Goal: Task Accomplishment & Management: Use online tool/utility

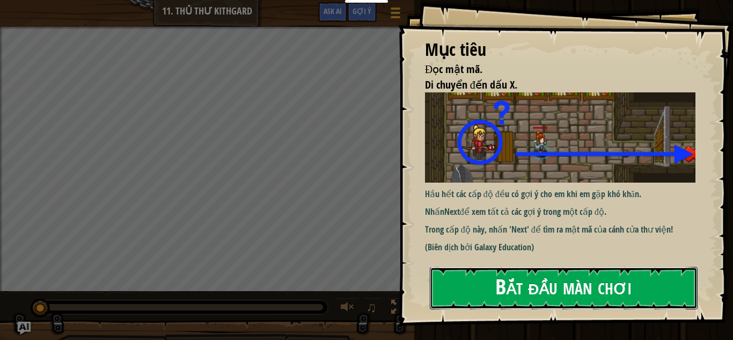
click at [491, 299] on button "Bắt đầu màn chơi" at bounding box center [564, 288] width 268 height 42
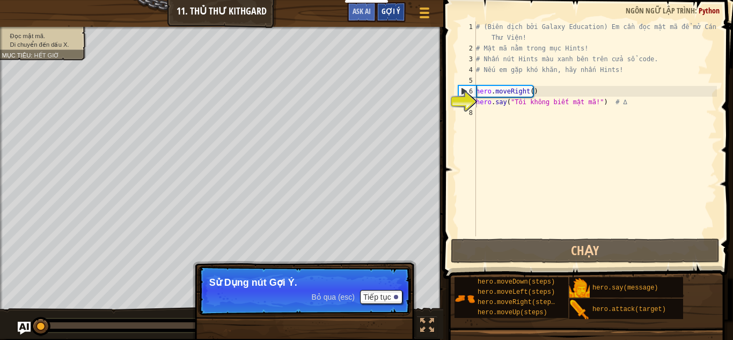
click at [391, 18] on div "Gợi ý" at bounding box center [391, 12] width 30 height 20
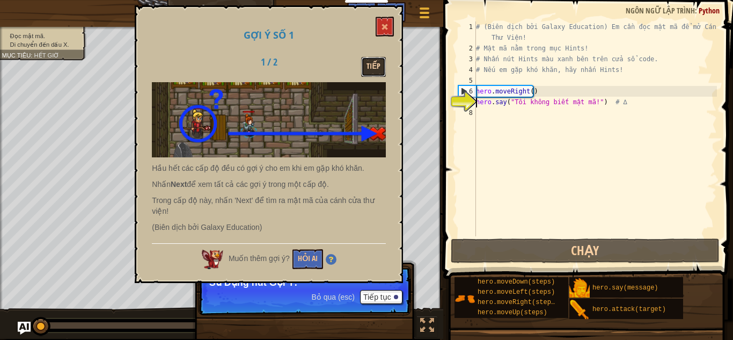
click at [378, 69] on button "Tiếp" at bounding box center [373, 67] width 25 height 20
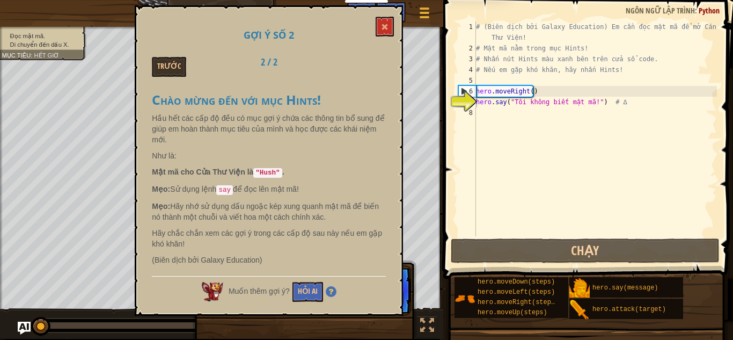
click at [488, 123] on div "# (Biên dịch bởi Galaxy Education) Em cần đọc mật mã để mở Cánh Cửa Thư Viện! #…" at bounding box center [595, 144] width 243 height 247
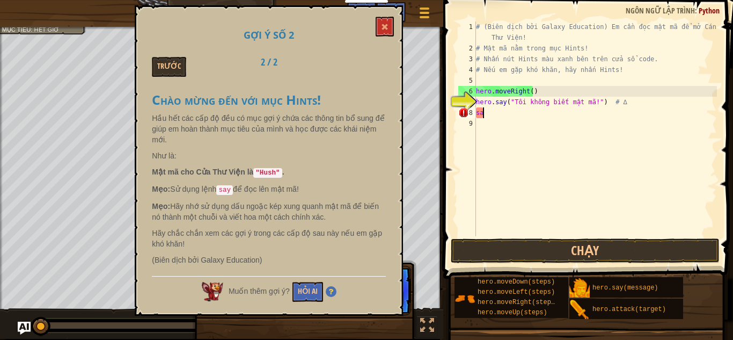
scroll to position [5, 0]
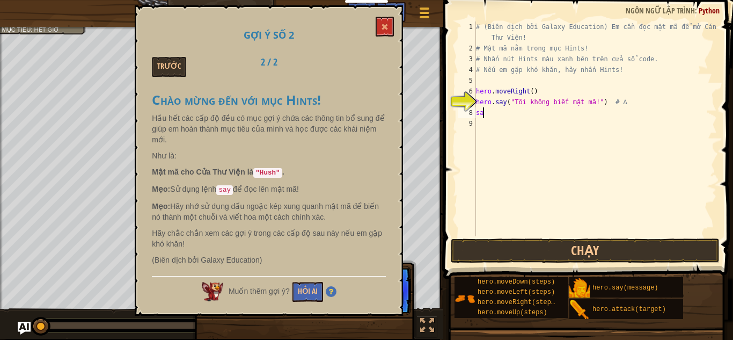
type textarea "s"
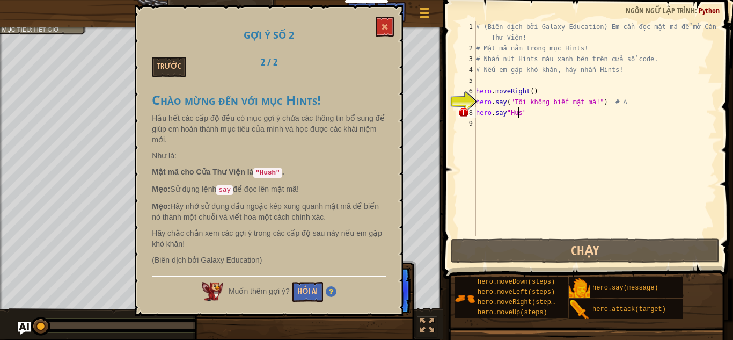
scroll to position [5, 3]
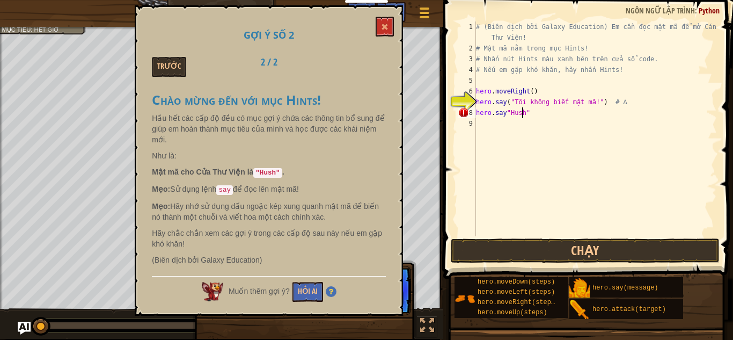
drag, startPoint x: 574, startPoint y: 115, endPoint x: 570, endPoint y: 118, distance: 5.5
click at [570, 117] on div "# (Biên dịch bởi Galaxy Education) Em cần đọc mật mã để mở Cánh Cửa Thư Viện! #…" at bounding box center [595, 144] width 243 height 247
type textarea "hero.say"Hush""
click at [564, 242] on button "Chạy" at bounding box center [585, 250] width 269 height 25
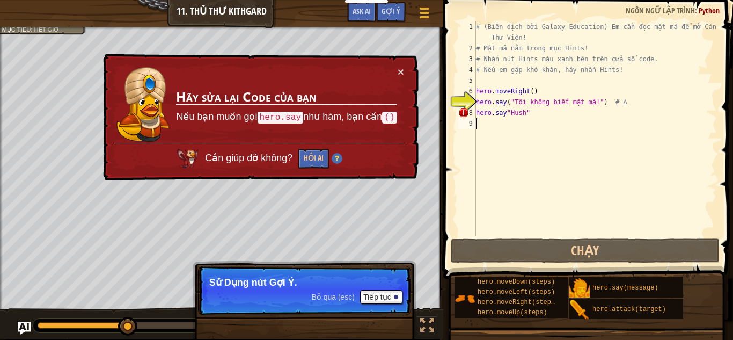
click at [561, 120] on div "# (Biên dịch bởi Galaxy Education) Em cần đọc mật mã để mở Cánh Cửa Thư Viện! #…" at bounding box center [595, 144] width 243 height 247
click at [530, 116] on div "# (Biên dịch bởi Galaxy Education) Em cần đọc mật mã để mở Cánh Cửa Thư Viện! #…" at bounding box center [595, 144] width 243 height 247
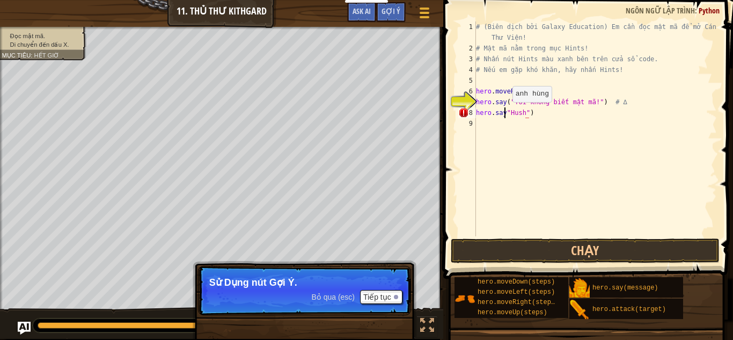
click at [503, 113] on div "# (Biên dịch bởi Galaxy Education) Em cần đọc mật mã để mở Cánh Cửa Thư Viện! #…" at bounding box center [595, 144] width 243 height 247
type textarea "hero.say("Hush")"
click at [607, 245] on button "Chạy" at bounding box center [585, 250] width 269 height 25
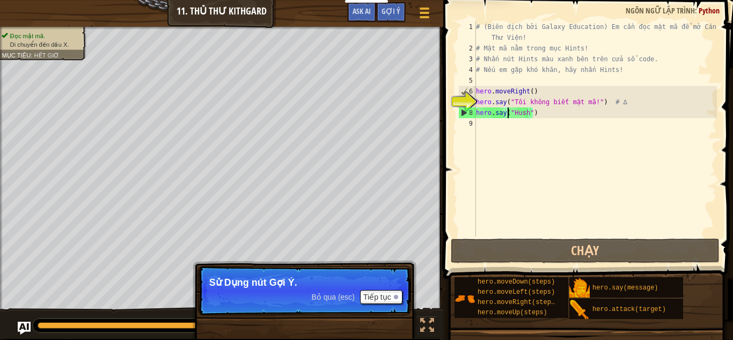
click at [494, 142] on div "# (Biên dịch bởi Galaxy Education) Em cần đọc mật mã để mở Cánh Cửa Thư Viện! #…" at bounding box center [595, 144] width 243 height 247
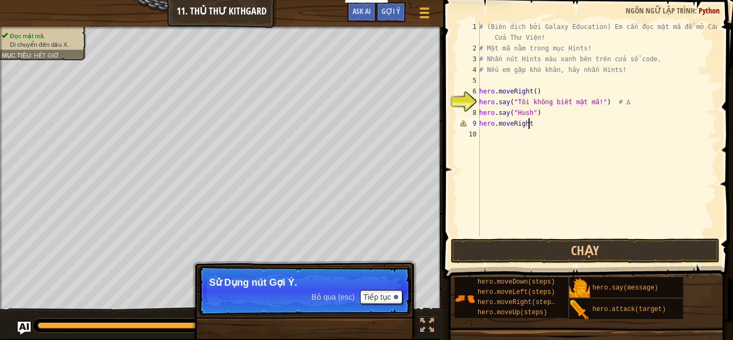
scroll to position [5, 4]
type textarea "hero.moveRight()"
click at [627, 256] on button "Chạy" at bounding box center [585, 250] width 269 height 25
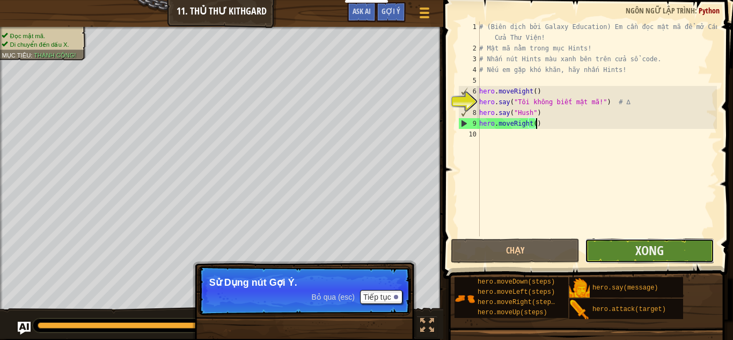
click at [627, 256] on button "Xong" at bounding box center [649, 250] width 129 height 25
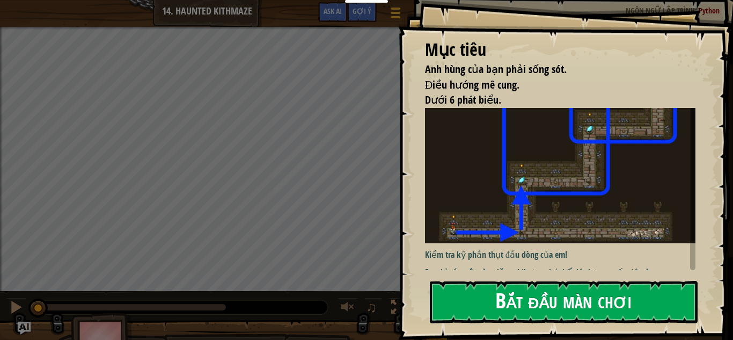
click at [484, 281] on button "Bắt đầu màn chơi" at bounding box center [564, 302] width 268 height 42
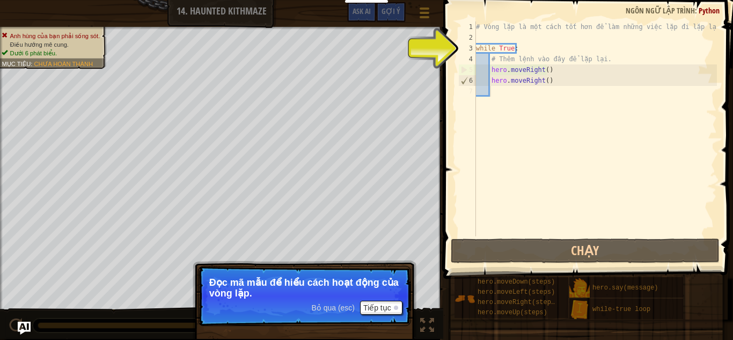
click at [513, 85] on div "# Vòng lặp là một cách tốt hơn để làm những việc lặp đi lặp lại. while True : #…" at bounding box center [595, 139] width 243 height 236
type textarea "hero.moveRight()"
click at [503, 101] on div "# Vòng lặp là một cách tốt hơn để làm những việc lặp đi lặp lại. while True : #…" at bounding box center [595, 139] width 243 height 236
click at [502, 100] on div "# Vòng lặp là một cách tốt hơn để làm những việc lặp đi lặp lại. while True : #…" at bounding box center [595, 139] width 243 height 236
click at [495, 91] on div "# Vòng lặp là một cách tốt hơn để làm những việc lặp đi lặp lại. while True : #…" at bounding box center [595, 139] width 243 height 236
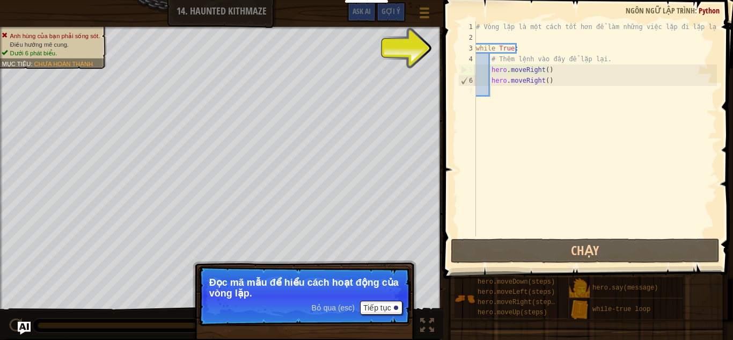
click at [495, 91] on div "# Vòng lặp là một cách tốt hơn để làm những việc lặp đi lặp lại. while True : #…" at bounding box center [595, 139] width 243 height 236
click at [532, 50] on div "# Vòng lặp là một cách tốt hơn để làm những việc lặp đi lặp lại. while True : #…" at bounding box center [595, 139] width 243 height 236
type textarea "while True:"
click at [525, 46] on div "# Vòng lặp là một cách tốt hơn để làm những việc lặp đi lặp lại. while True : #…" at bounding box center [595, 139] width 243 height 236
click at [480, 47] on div "# Vòng lặp là một cách tốt hơn để làm những việc lặp đi lặp lại. while True : #…" at bounding box center [595, 139] width 243 height 236
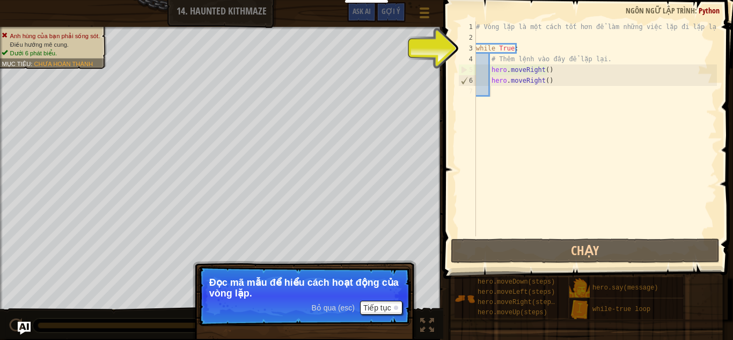
drag, startPoint x: 520, startPoint y: 113, endPoint x: 507, endPoint y: 98, distance: 19.8
click at [520, 113] on div "# Vòng lặp là một cách tốt hơn để làm những việc lặp đi lặp lại. while True : #…" at bounding box center [595, 139] width 243 height 236
click at [507, 97] on div "# Vòng lặp là một cách tốt hơn để làm những việc lặp đi lặp lại. while True : #…" at bounding box center [595, 139] width 243 height 236
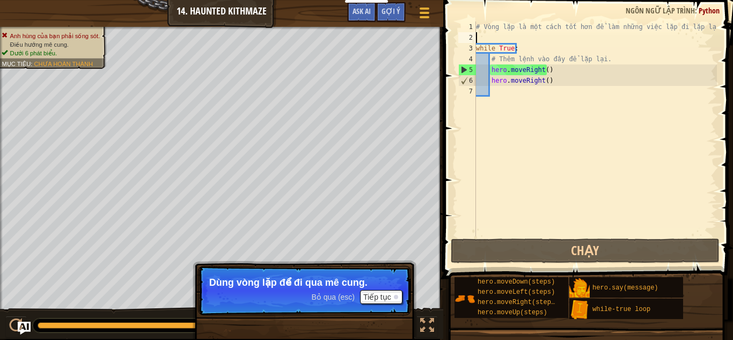
click at [480, 33] on div "# Vòng lặp là một cách tốt hơn để làm những việc lặp đi lặp lại. while True : #…" at bounding box center [595, 139] width 243 height 236
click at [495, 96] on div "# Vòng lặp là một cách tốt hơn để làm những việc lặp đi lặp lại. while True : #…" at bounding box center [595, 139] width 243 height 236
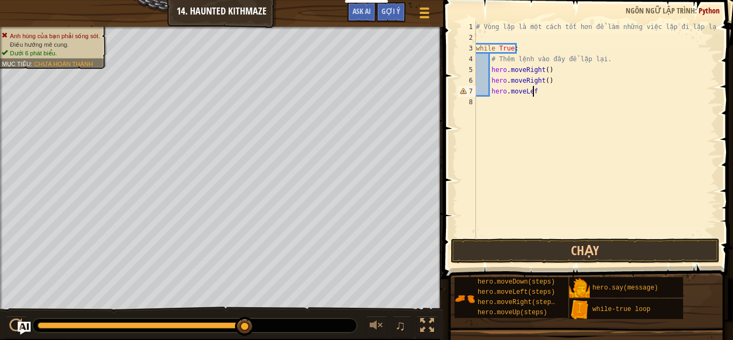
scroll to position [5, 4]
type textarea "hero.moveLeft()"
drag, startPoint x: 541, startPoint y: 93, endPoint x: 490, endPoint y: 91, distance: 51.0
click at [490, 91] on div "# Vòng lặp là một cách tốt hơn để làm những việc lặp đi lặp lại. while True : #…" at bounding box center [595, 139] width 243 height 236
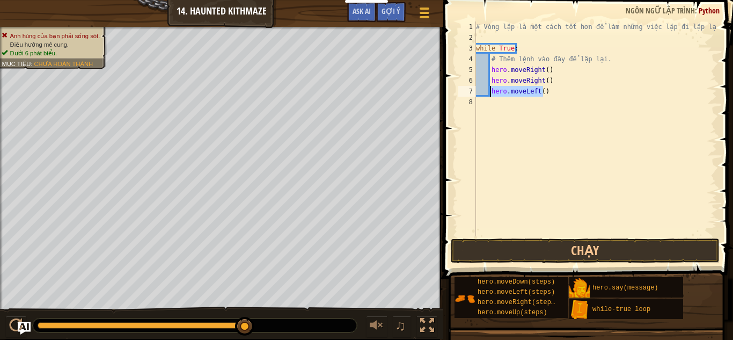
click at [488, 100] on div "# Vòng lặp là một cách tốt hơn để làm những việc lặp đi lặp lại. while True : #…" at bounding box center [595, 139] width 243 height 236
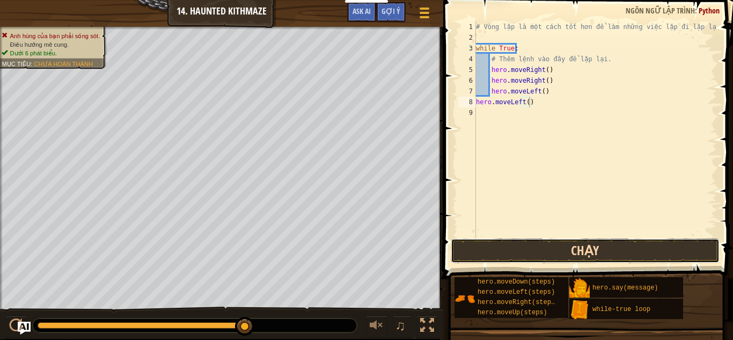
click at [462, 246] on button "Chạy" at bounding box center [585, 250] width 269 height 25
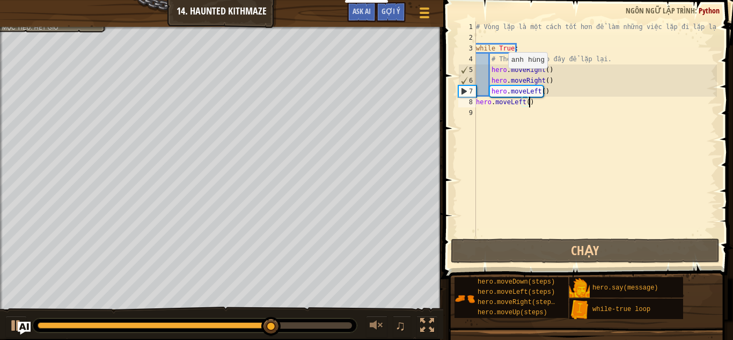
click at [54, 27] on div at bounding box center [221, 28] width 443 height 3
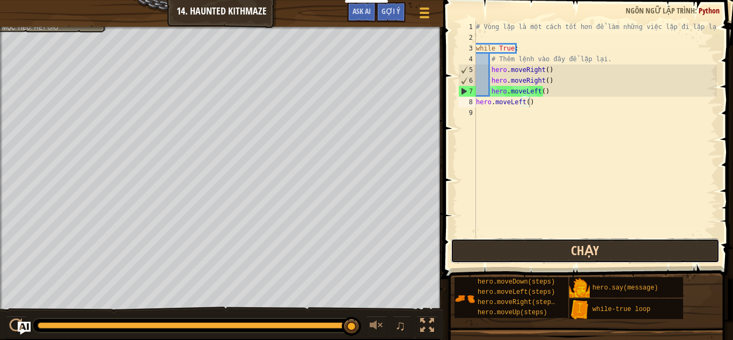
click at [548, 246] on button "Chạy" at bounding box center [585, 250] width 269 height 25
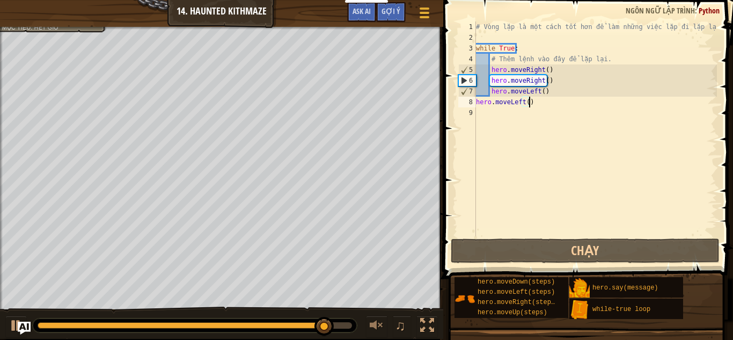
click at [536, 107] on div "# Vòng lặp là một cách tốt hơn để làm những việc lặp đi lặp lại. while True : #…" at bounding box center [595, 139] width 243 height 236
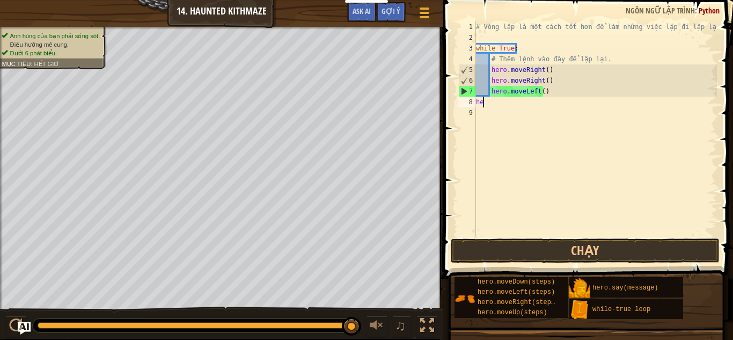
type textarea "h"
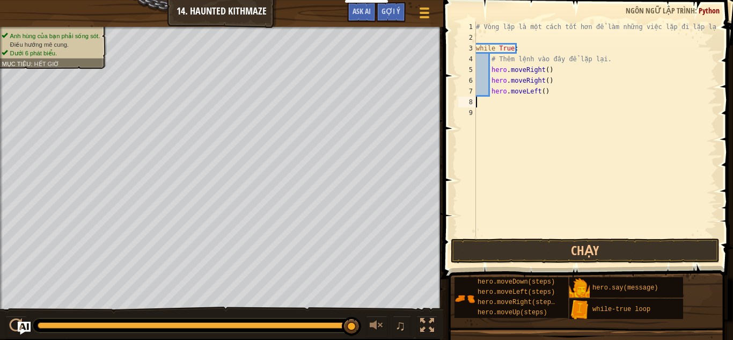
click at [535, 188] on div "# Vòng lặp là một cách tốt hơn để làm những việc lặp đi lặp lại. while True : #…" at bounding box center [595, 139] width 243 height 236
click at [544, 249] on button "Chạy" at bounding box center [585, 250] width 269 height 25
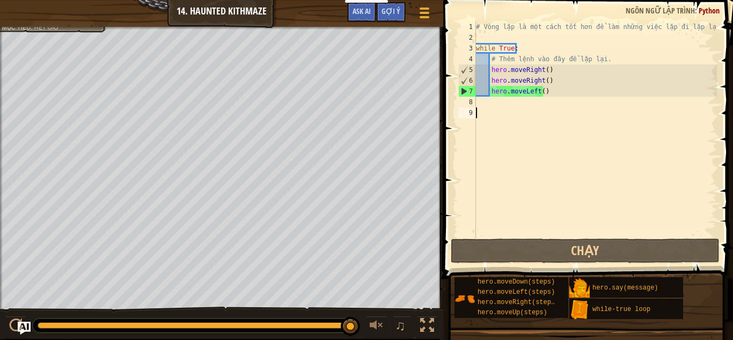
click at [558, 72] on div "# Vòng lặp là một cách tốt hơn để làm những việc lặp đi lặp lại. while True : #…" at bounding box center [595, 139] width 243 height 236
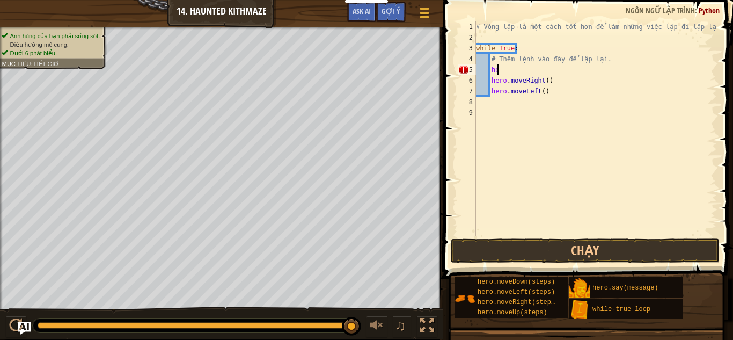
type textarea "h"
click at [595, 246] on button "Chạy" at bounding box center [585, 250] width 269 height 25
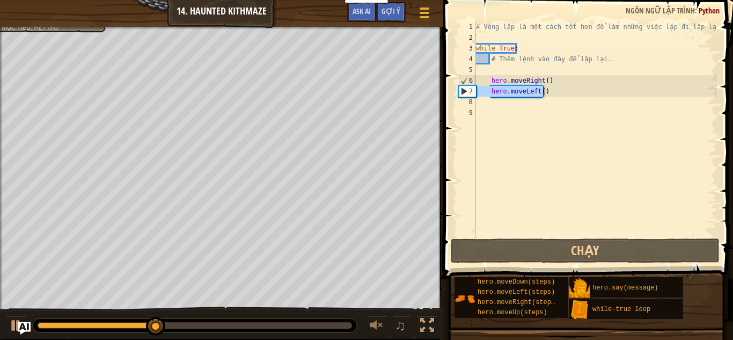
drag, startPoint x: 546, startPoint y: 89, endPoint x: 467, endPoint y: 93, distance: 79.6
click at [467, 93] on div "1 2 3 4 5 6 7 8 9 # Vòng lặp là một cách tốt hơn để làm những việc lặp đi lặp l…" at bounding box center [586, 128] width 261 height 215
type textarea "hero.moveLeft()"
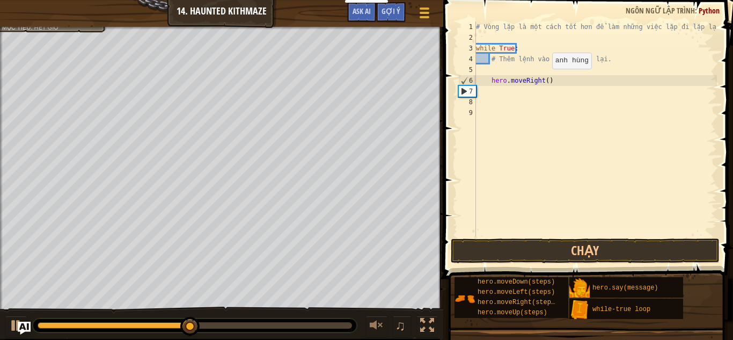
click at [543, 79] on div "# Vòng lặp là một cách tốt hơn để làm những việc lặp đi lặp lại. while True : #…" at bounding box center [595, 139] width 243 height 236
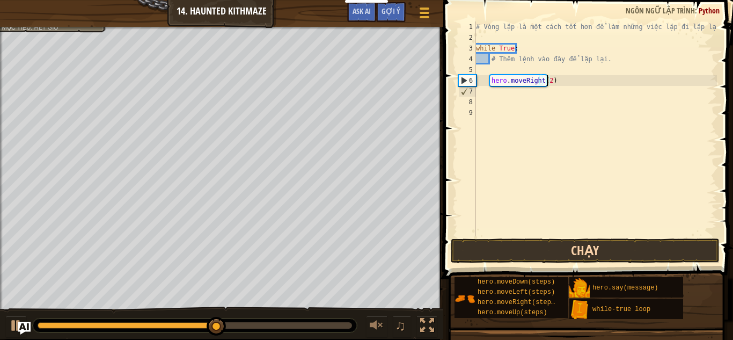
type textarea "hero.moveRight(2)"
click at [521, 247] on button "Chạy" at bounding box center [585, 250] width 269 height 25
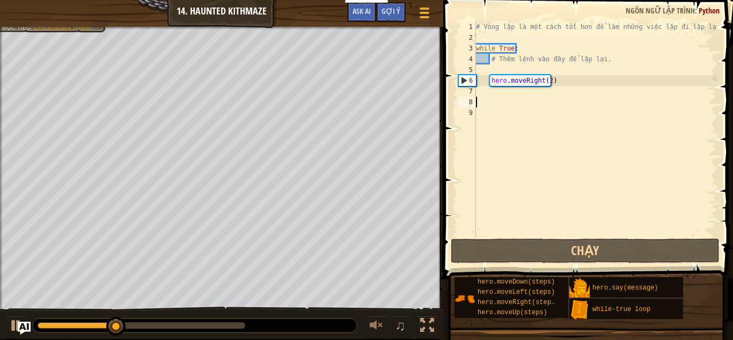
click at [498, 99] on div "# Vòng lặp là một cách tốt hơn để làm những việc lặp đi lặp lại. while True : #…" at bounding box center [595, 139] width 243 height 236
click at [476, 93] on div "# Vòng lặp là một cách tốt hơn để làm những việc lặp đi lặp lại. while True : #…" at bounding box center [595, 139] width 243 height 236
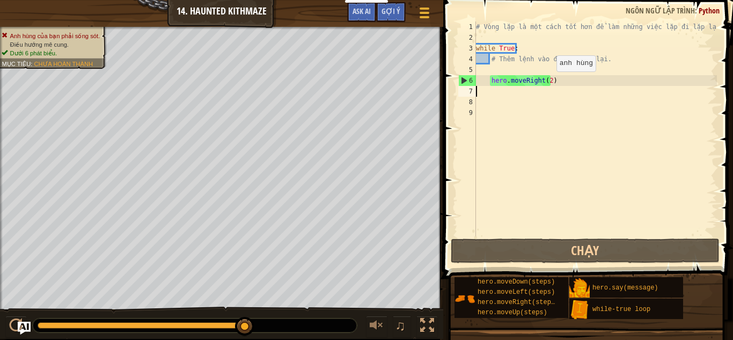
click at [548, 82] on div "# Vòng lặp là một cách tốt hơn để làm những việc lặp đi lặp lại. while True : #…" at bounding box center [595, 139] width 243 height 236
type textarea "hero.moveRight()"
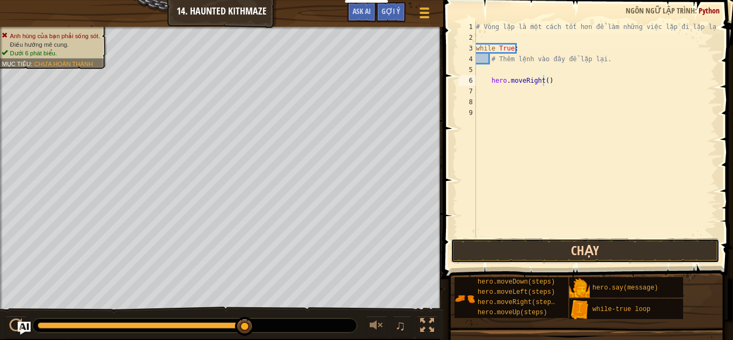
click at [565, 248] on button "Chạy" at bounding box center [585, 250] width 269 height 25
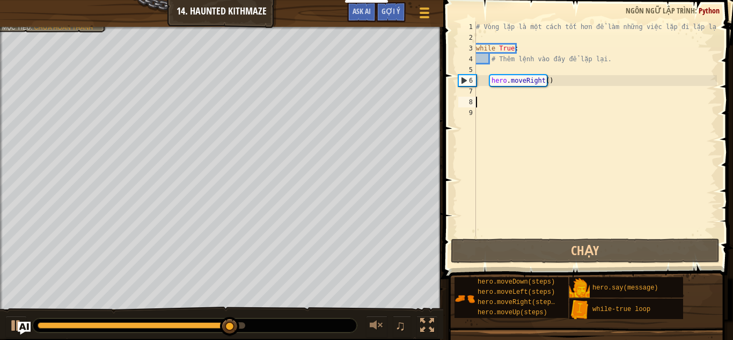
click at [522, 98] on div "# Vòng lặp là một cách tốt hơn để làm những việc lặp đi lặp lại. while True : #…" at bounding box center [595, 139] width 243 height 236
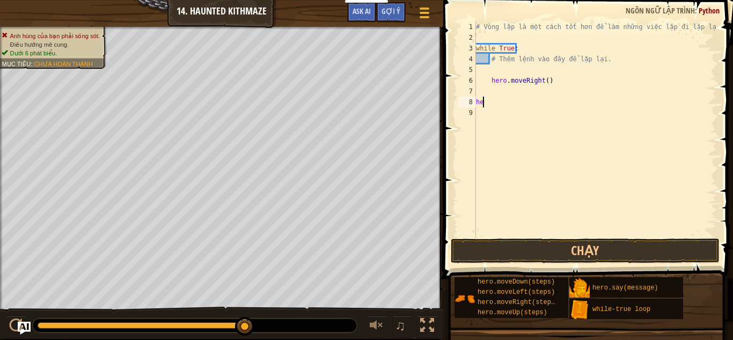
type textarea "h"
type textarea "hero.moveLeft()"
click at [489, 100] on div "# Vòng lặp là một cách tốt hơn để làm những việc lặp đi lặp lại. while True : #…" at bounding box center [595, 139] width 243 height 236
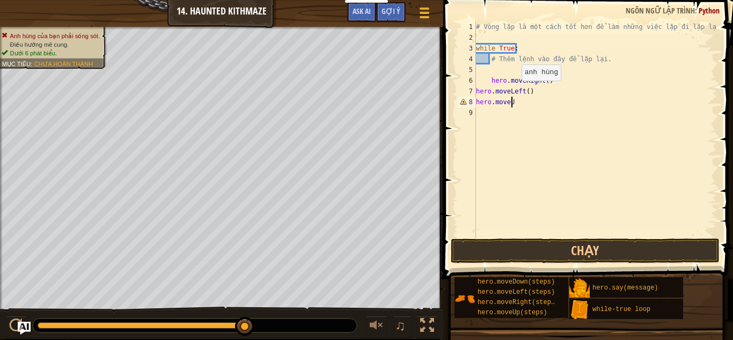
scroll to position [5, 3]
type textarea "hero.moveUp()"
click at [491, 70] on div "# Vòng lặp là một cách tốt hơn để làm những việc lặp đi lặp lại. while True : #…" at bounding box center [595, 139] width 243 height 236
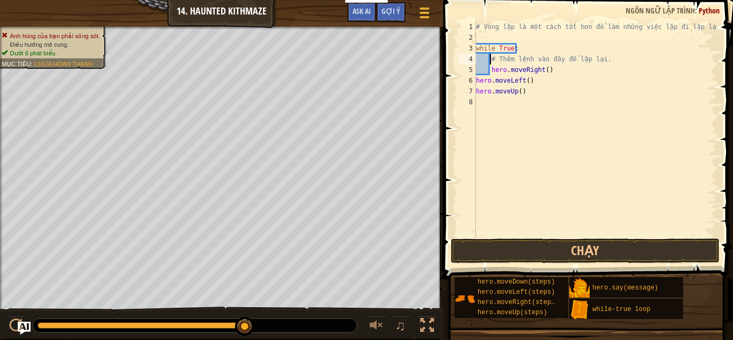
click at [491, 62] on div "# Vòng lặp là một cách tốt hơn để làm những việc lặp đi lặp lại. while True : #…" at bounding box center [595, 139] width 243 height 236
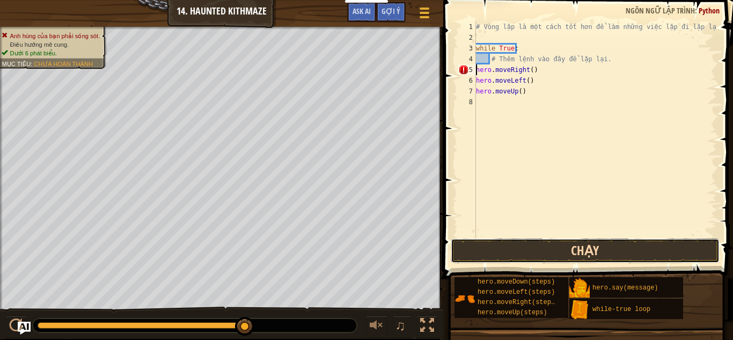
click at [593, 247] on button "Chạy" at bounding box center [585, 250] width 269 height 25
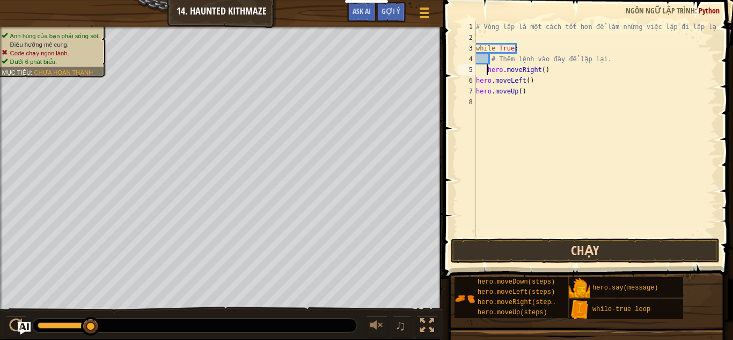
type textarea "hero.moveRight()"
click at [589, 251] on button "Chạy" at bounding box center [585, 250] width 269 height 25
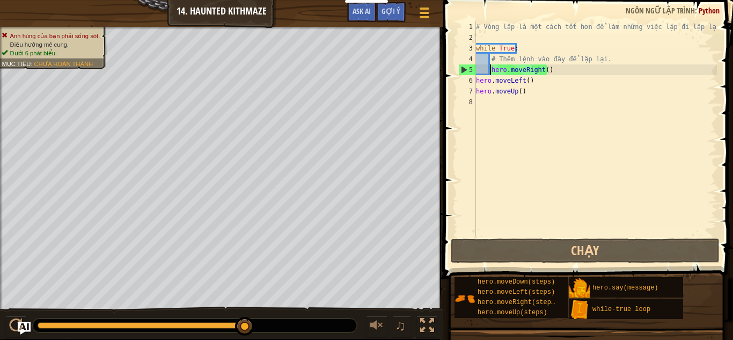
click at [530, 97] on div "# Vòng lặp là một cách tốt hơn để làm những việc lặp đi lặp lại. while True : #…" at bounding box center [595, 139] width 243 height 236
click at [516, 101] on div "# Vòng lặp là một cách tốt hơn để làm những việc lặp đi lặp lại. while True : #…" at bounding box center [595, 139] width 243 height 236
click at [520, 96] on div "# Vòng lặp là một cách tốt hơn để làm những việc lặp đi lặp lại. while True : #…" at bounding box center [595, 139] width 243 height 236
click at [523, 91] on div "# Vòng lặp là một cách tốt hơn để làm những việc lặp đi lặp lại. while True : #…" at bounding box center [595, 128] width 243 height 215
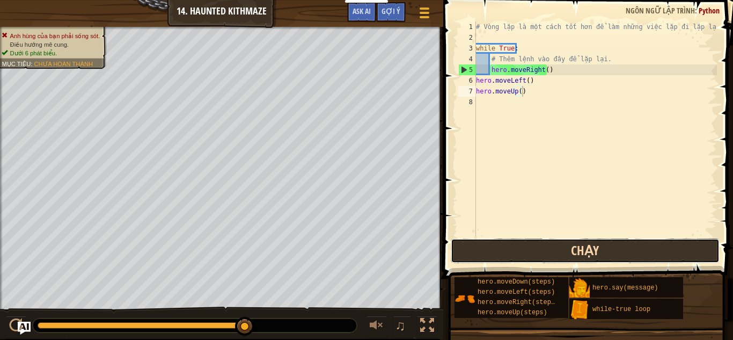
click at [537, 260] on button "Chạy" at bounding box center [585, 250] width 269 height 25
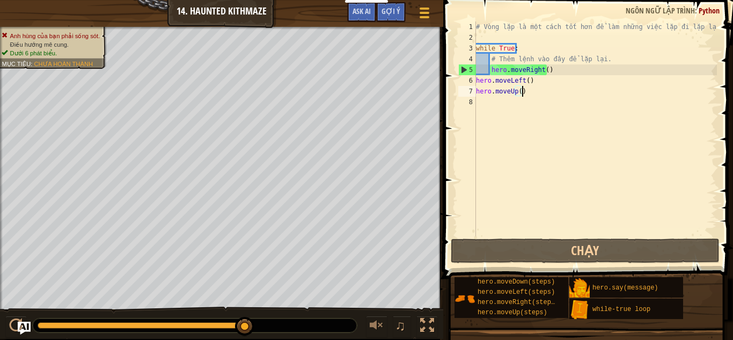
click at [543, 84] on div "# Vòng lặp là một cách tốt hơn để làm những việc lặp đi lặp lại. while True : #…" at bounding box center [595, 139] width 243 height 236
click at [476, 79] on div "# Vòng lặp là một cách tốt hơn để làm những việc lặp đi lặp lại. while True : #…" at bounding box center [595, 139] width 243 height 236
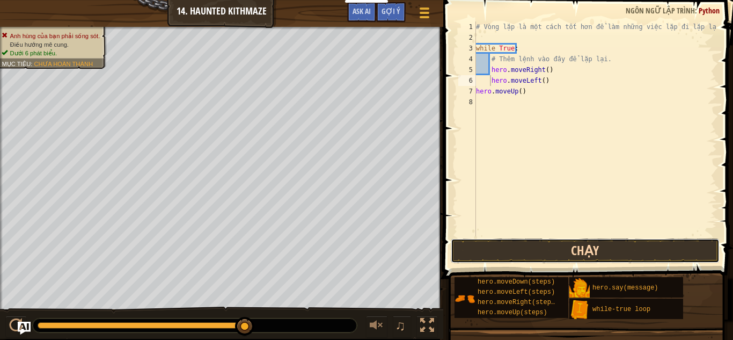
click at [525, 251] on button "Chạy" at bounding box center [585, 250] width 269 height 25
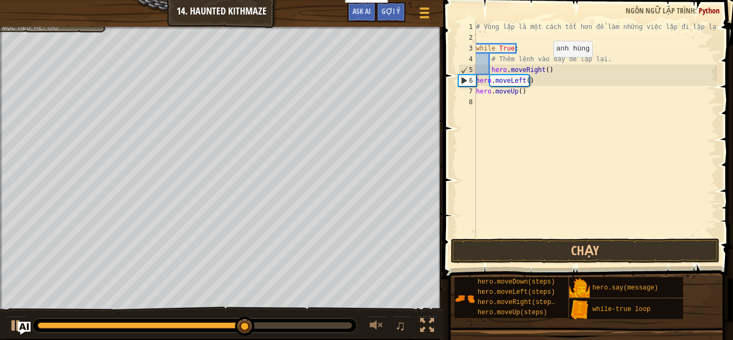
click at [544, 68] on div "# Vòng lặp là một cách tốt hơn để làm những việc lặp đi lặp lại. while True : #…" at bounding box center [595, 139] width 243 height 236
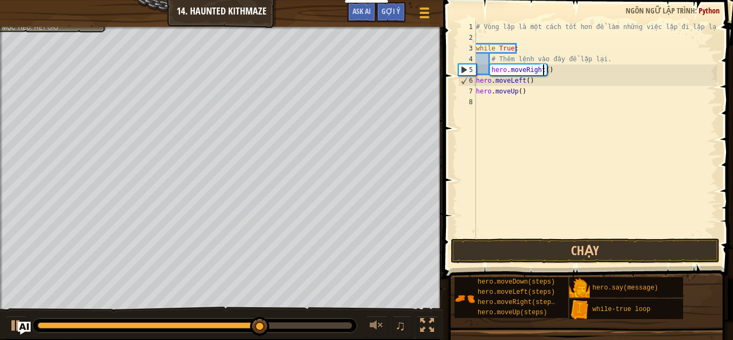
scroll to position [5, 5]
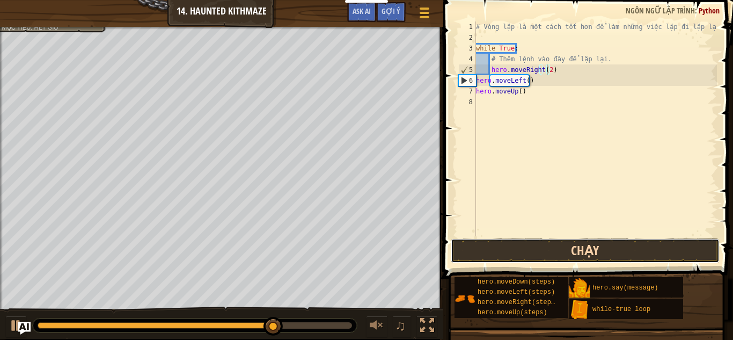
click at [545, 253] on button "Chạy" at bounding box center [585, 250] width 269 height 25
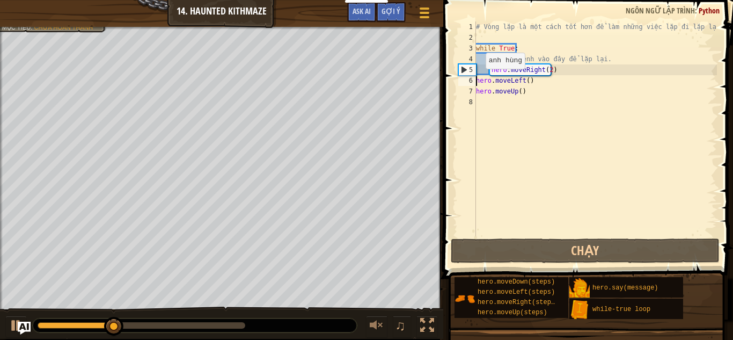
click at [477, 79] on div "# Vòng lặp là một cách tốt hơn để làm những việc lặp đi lặp lại. while True : #…" at bounding box center [595, 139] width 243 height 236
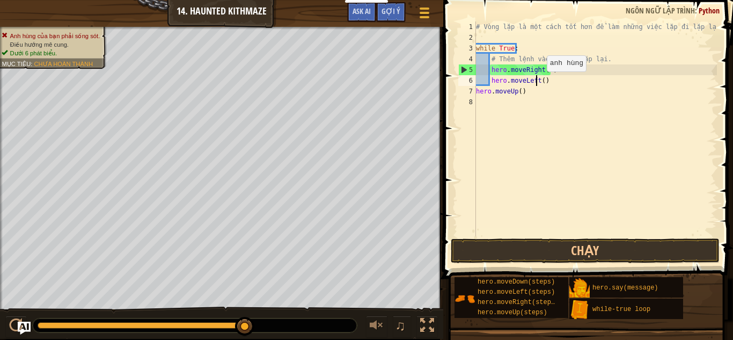
click at [538, 82] on div "# Vòng lặp là một cách tốt hơn để làm những việc lặp đi lặp lại. while True : #…" at bounding box center [595, 139] width 243 height 236
click at [541, 82] on div "# Vòng lặp là một cách tốt hơn để làm những việc lặp đi lặp lại. while True : #…" at bounding box center [595, 139] width 243 height 236
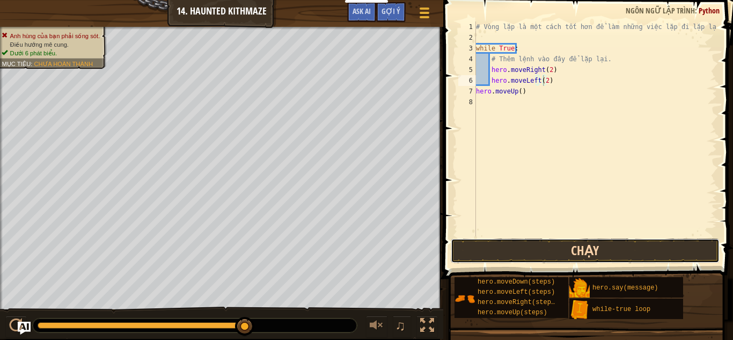
click at [487, 244] on button "Chạy" at bounding box center [585, 250] width 269 height 25
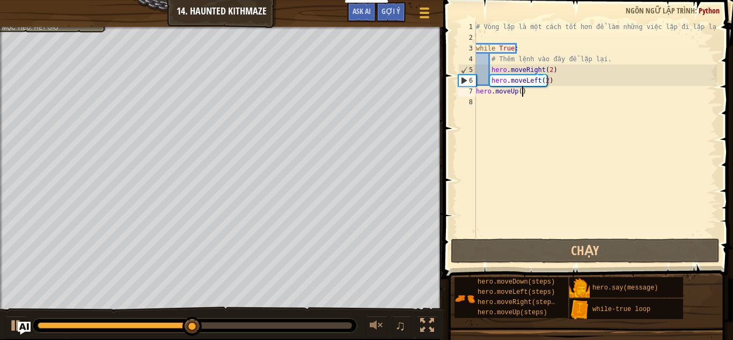
click at [523, 92] on div "# Vòng lặp là một cách tốt hơn để làm những việc lặp đi lặp lại. while True : #…" at bounding box center [595, 139] width 243 height 236
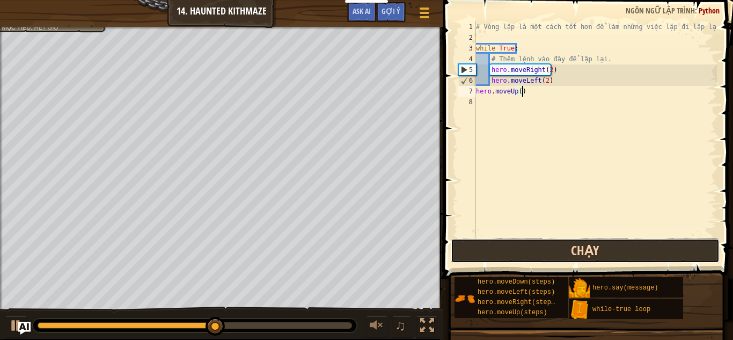
click at [505, 253] on button "Chạy" at bounding box center [585, 250] width 269 height 25
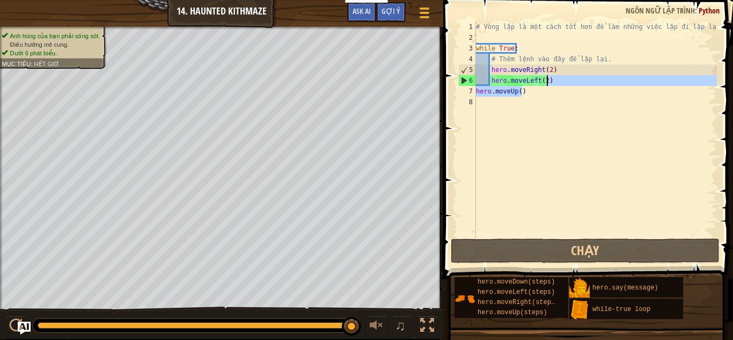
click at [547, 85] on div "# Vòng lặp là một cách tốt hơn để làm những việc lặp đi lặp lại. while True : #…" at bounding box center [595, 139] width 243 height 236
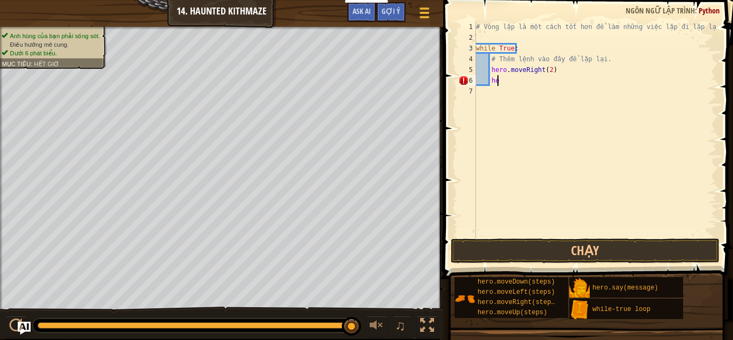
type textarea "h"
click at [641, 249] on button "Chạy" at bounding box center [585, 250] width 269 height 25
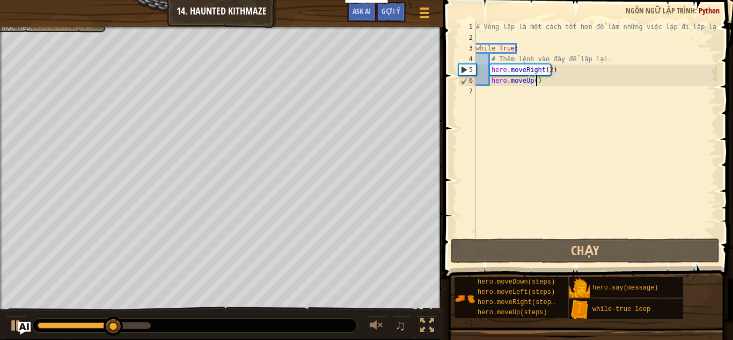
click at [535, 83] on div "# Vòng lặp là một cách tốt hơn để làm những việc lặp đi lặp lại. while True : #…" at bounding box center [595, 139] width 243 height 236
click at [532, 83] on div "# Vòng lặp là một cách tốt hơn để làm những việc lặp đi lặp lại. while True : #…" at bounding box center [595, 139] width 243 height 236
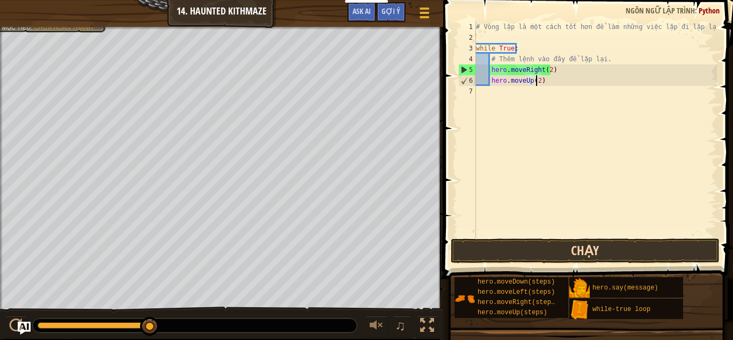
type textarea "hero.moveUp(2)"
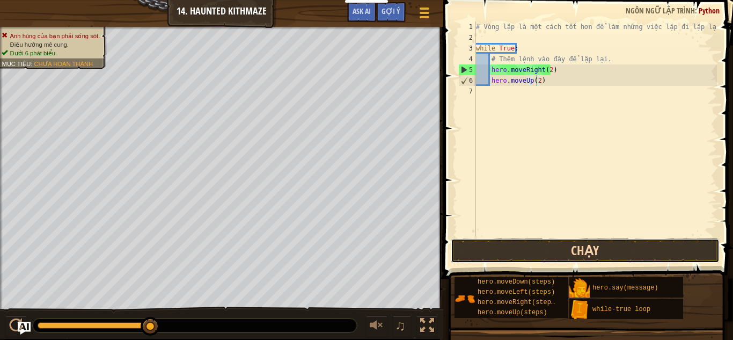
click at [549, 252] on button "Chạy" at bounding box center [585, 250] width 269 height 25
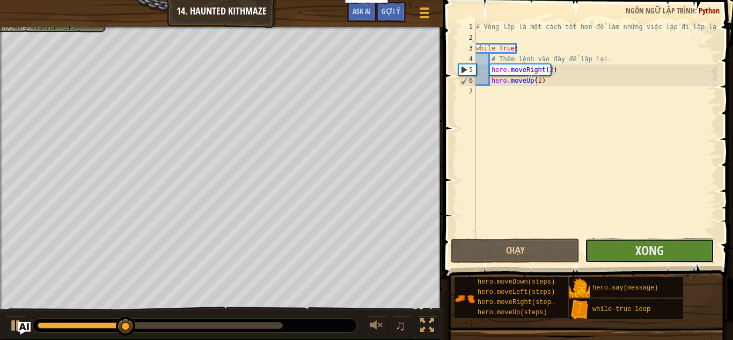
click at [604, 246] on button "Xong" at bounding box center [649, 250] width 129 height 25
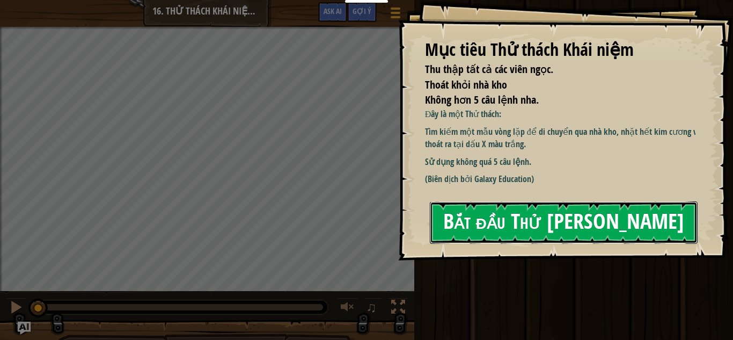
click at [521, 229] on button "Bắt đầu Thử [PERSON_NAME]" at bounding box center [564, 222] width 268 height 42
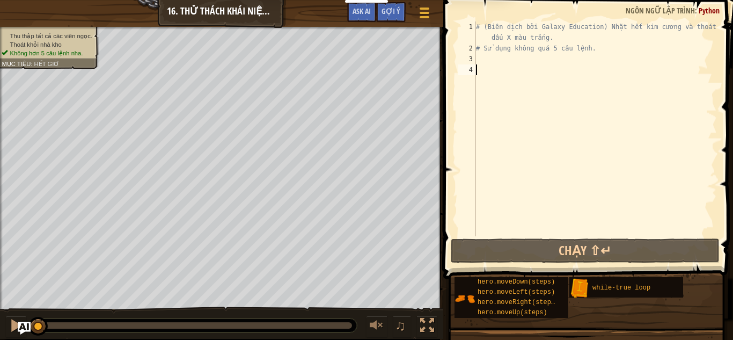
click at [35, 32] on ul "Thu thập tất cả các viên ngọc. Thoát khỏi nhà kho Không hơn 5 câu lệnh nha." at bounding box center [48, 45] width 93 height 26
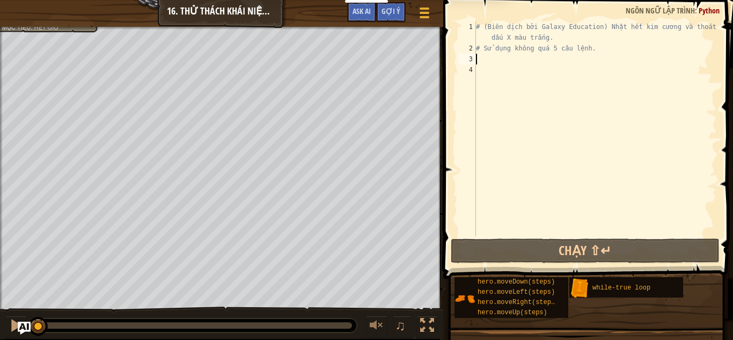
click at [485, 61] on div "# (Biên dịch bởi Galaxy Education) Nhặt hết kim cương và thoát khỏi dấu X màu t…" at bounding box center [595, 144] width 243 height 247
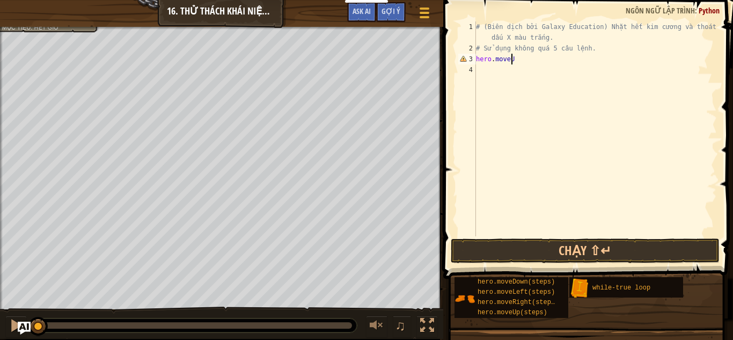
scroll to position [5, 3]
type textarea "hero.moveUp()"
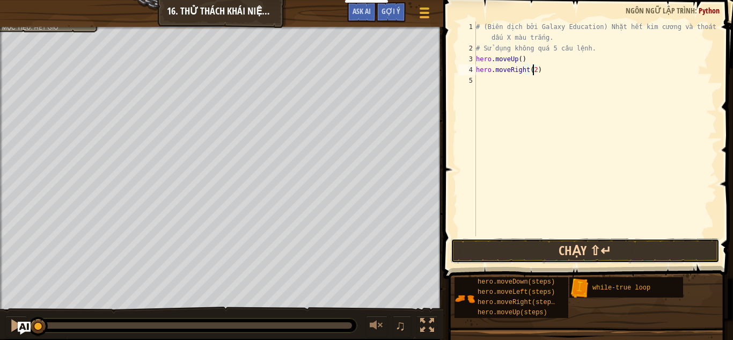
click at [516, 260] on button "Chạy ⇧↵" at bounding box center [585, 250] width 269 height 25
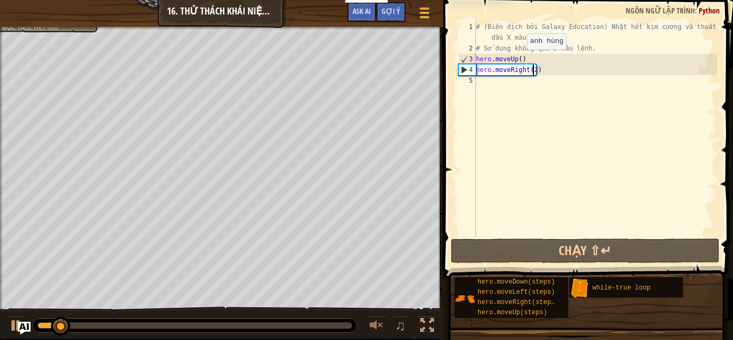
click at [518, 60] on div "# (Biên dịch bởi Galaxy Education) Nhặt hết kim cương và thoát khỏi dấu X màu t…" at bounding box center [595, 144] width 243 height 247
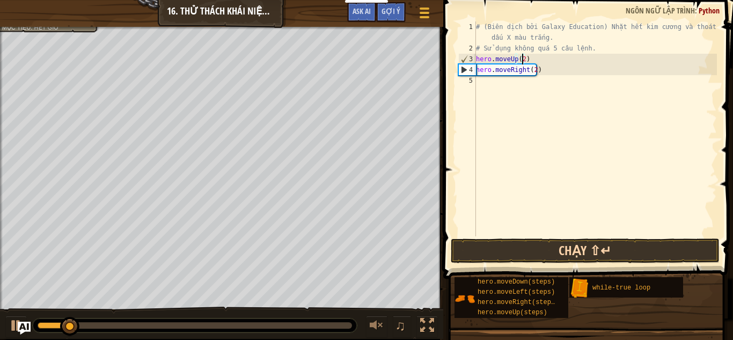
type textarea "hero.moveUp(2)"
click at [604, 242] on button "Chạy ⇧↵" at bounding box center [585, 250] width 269 height 25
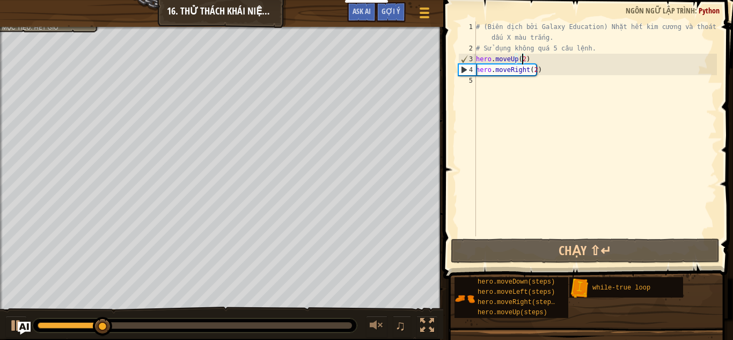
click at [500, 89] on div "# (Biên dịch bởi Galaxy Education) Nhặt hết kim cương và thoát khỏi dấu X màu t…" at bounding box center [595, 144] width 243 height 247
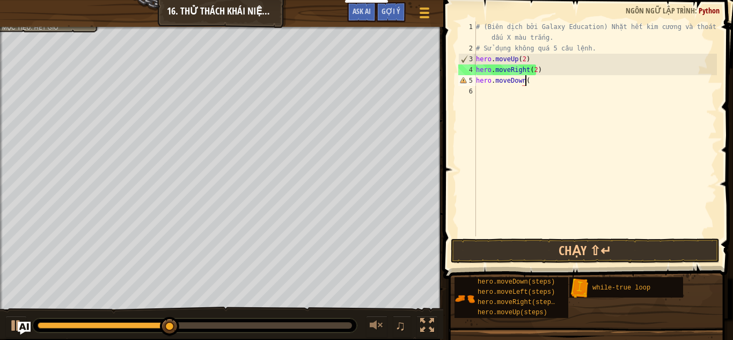
type textarea "hero.moveDown()"
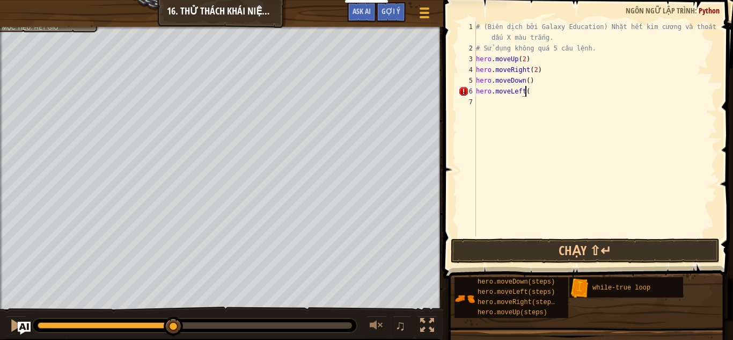
scroll to position [5, 4]
click at [619, 258] on button "Chạy ⇧↵" at bounding box center [585, 250] width 269 height 25
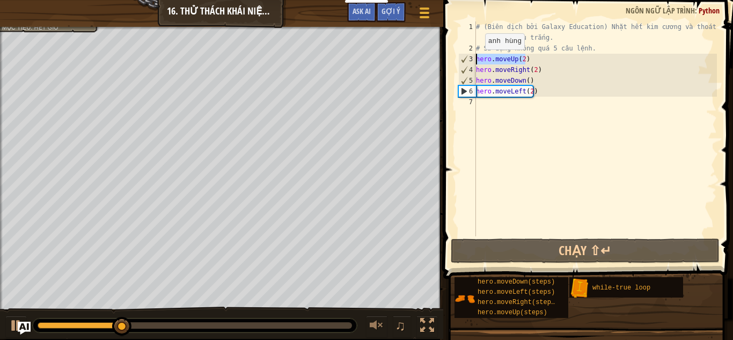
drag, startPoint x: 528, startPoint y: 57, endPoint x: 472, endPoint y: 59, distance: 55.3
click at [472, 59] on div "hero.moveLeft(2) 1 2 3 4 5 6 7 # (Biên dịch bởi Galaxy Education) Nhặt hết kim …" at bounding box center [586, 128] width 261 height 215
type textarea "hero.moveUp(2)"
click at [490, 112] on div "# (Biên dịch bởi Galaxy Education) Nhặt hết kim cương và thoát khỏi dấu X màu t…" at bounding box center [595, 144] width 243 height 247
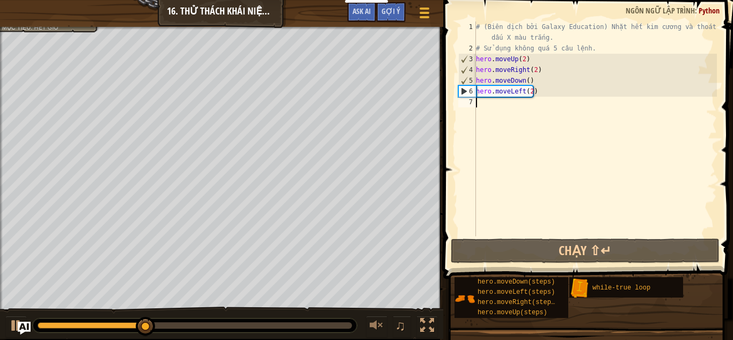
paste textarea "hero.moveUp(2)"
type textarea "hero.moveUp(2)"
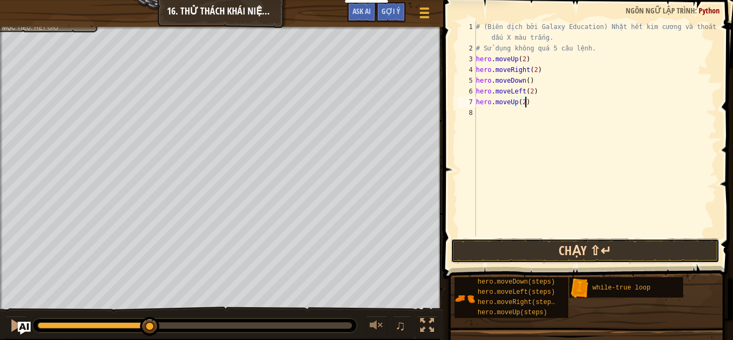
click at [528, 250] on button "Chạy ⇧↵" at bounding box center [585, 250] width 269 height 25
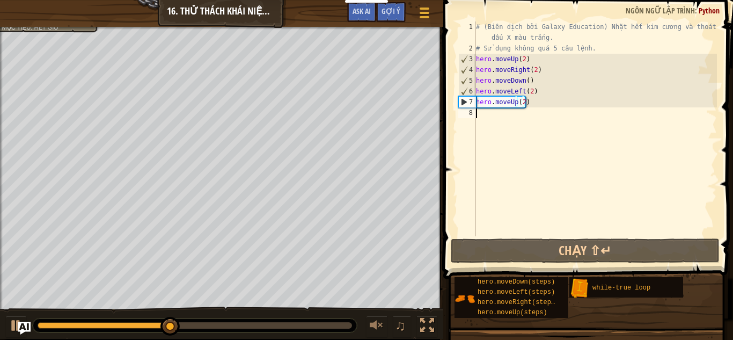
click at [489, 114] on div "# (Biên dịch bởi Galaxy Education) Nhặt hết kim cương và thoát khỏi dấu X màu t…" at bounding box center [595, 144] width 243 height 247
drag, startPoint x: 538, startPoint y: 68, endPoint x: 473, endPoint y: 66, distance: 65.0
click at [473, 66] on div "1 2 3 4 5 6 7 8 # (Biên dịch bởi Galaxy Education) Nhặt hết kim cương và thoát …" at bounding box center [586, 128] width 261 height 215
type textarea "hero.moveRight(2)"
click at [506, 111] on div "# (Biên dịch bởi Galaxy Education) Nhặt hết kim cương và thoát khỏi dấu X màu t…" at bounding box center [595, 144] width 243 height 247
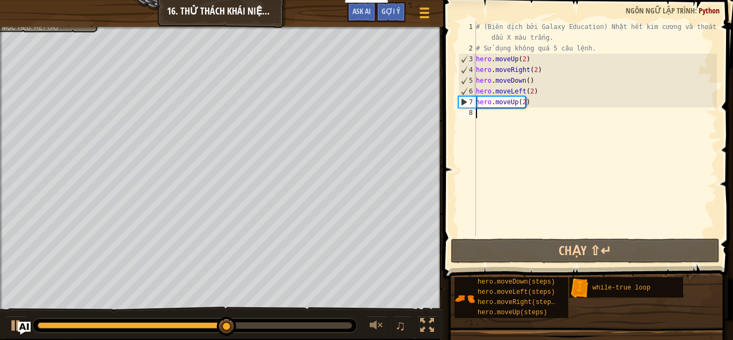
paste textarea "hero.moveRight(2)"
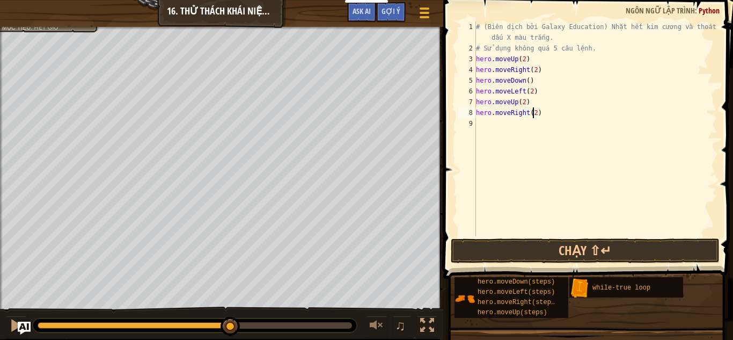
type textarea "hero.moveRight()"
click at [586, 253] on button "Chạy ⇧↵" at bounding box center [585, 250] width 269 height 25
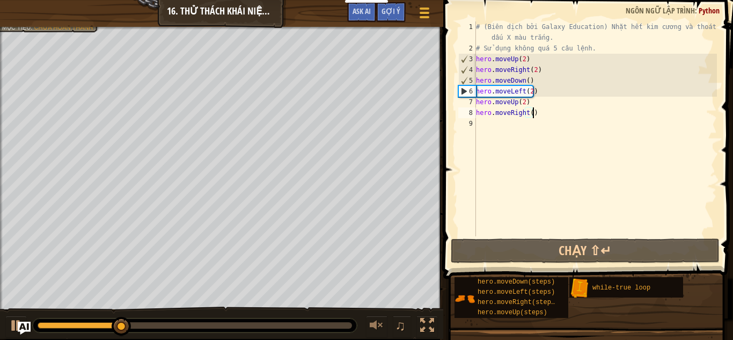
click at [57, 28] on div at bounding box center [221, 28] width 443 height 3
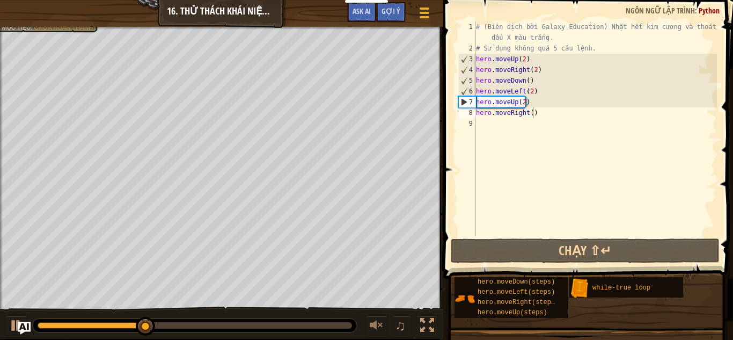
click at [40, 25] on div "Khoá học Giới thiệu chung về Khoa học máy tính 16. Thử Thách Khái Niệm. Kho hàn…" at bounding box center [221, 13] width 443 height 27
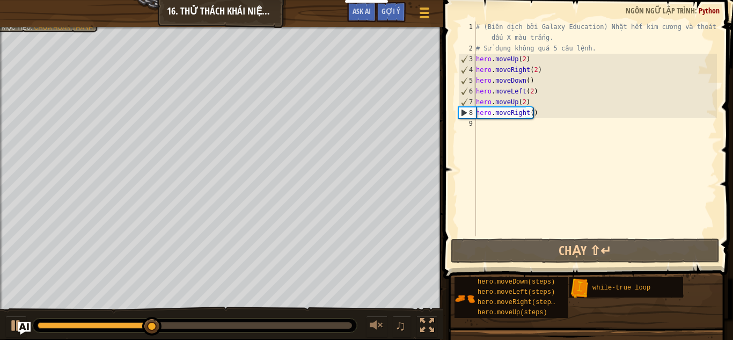
click at [41, 28] on div at bounding box center [221, 28] width 443 height 3
click at [39, 25] on div "Khoá học Giới thiệu chung về Khoa học máy tính 16. Thử Thách Khái Niệm. Kho hàn…" at bounding box center [221, 13] width 443 height 27
click at [33, 26] on div "Khoá học Giới thiệu chung về Khoa học máy tính 16. Thử Thách Khái Niệm. Kho hàn…" at bounding box center [221, 13] width 443 height 27
click at [33, 28] on div at bounding box center [221, 28] width 443 height 3
click at [77, 28] on div at bounding box center [221, 28] width 443 height 3
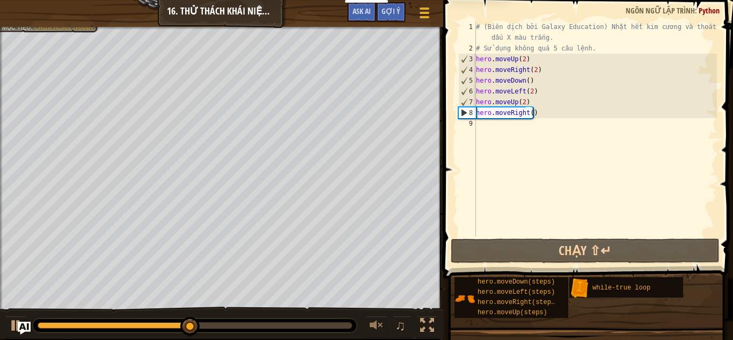
click at [77, 28] on div at bounding box center [221, 28] width 443 height 3
click at [43, 29] on div at bounding box center [221, 28] width 443 height 3
click at [489, 128] on div "# (Biên dịch bởi Galaxy Education) Nhặt hết kim cương và thoát khỏi dấu X màu t…" at bounding box center [595, 144] width 243 height 247
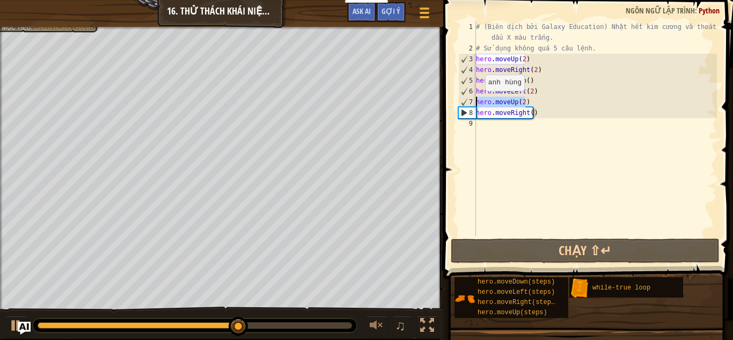
drag, startPoint x: 529, startPoint y: 104, endPoint x: 482, endPoint y: 97, distance: 47.1
click at [476, 101] on div "1 2 3 4 5 6 7 8 9 # (Biên dịch bởi Galaxy Education) Nhặt hết kim cương và thoá…" at bounding box center [586, 128] width 261 height 215
type textarea "hero.moveUp(2)"
click at [481, 125] on div "# (Biên dịch bởi Galaxy Education) Nhặt hết kim cương và thoát khỏi dấu X màu t…" at bounding box center [595, 144] width 243 height 247
paste textarea "hero.moveUp(2)"
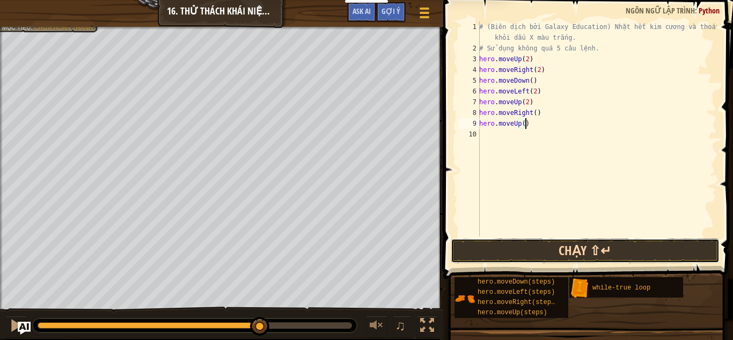
click at [473, 247] on button "Chạy ⇧↵" at bounding box center [585, 250] width 269 height 25
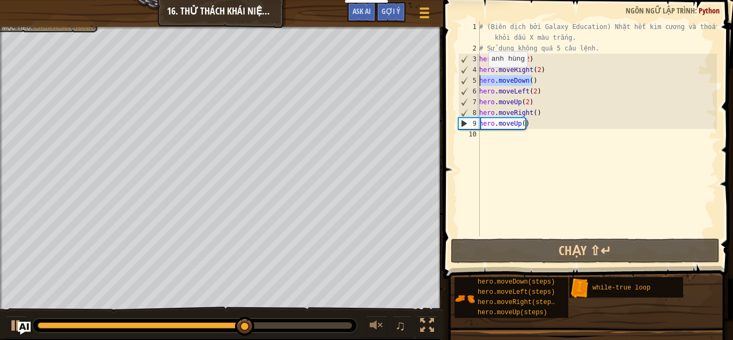
drag, startPoint x: 538, startPoint y: 82, endPoint x: 473, endPoint y: 77, distance: 64.6
click at [472, 78] on div "hero.moveUp() 1 2 3 4 5 6 7 8 9 10 # (Biên dịch bởi Galaxy Education) Nhặt hết …" at bounding box center [586, 128] width 261 height 215
type textarea "hero.moveDown()"
click at [505, 132] on div "# (Biên dịch bởi Galaxy Education) Nhặt hết kim cương và thoát khỏi dấu X màu t…" at bounding box center [597, 144] width 240 height 247
paste textarea "hero.moveDown()"
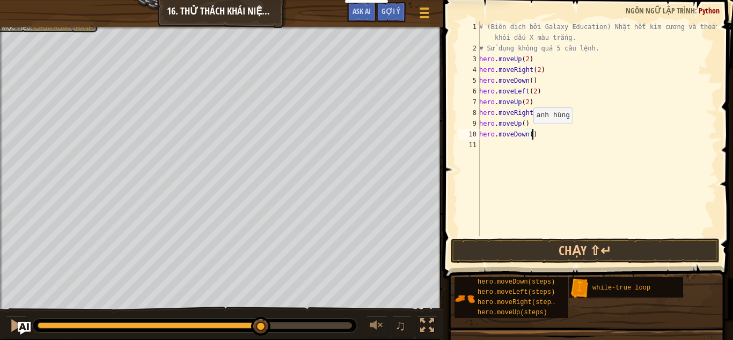
click at [528, 134] on div "# (Biên dịch bởi Galaxy Education) Nhặt hết kim cương và thoát khỏi dấu X màu t…" at bounding box center [597, 144] width 240 height 247
click at [557, 136] on div "# (Biên dịch bởi Galaxy Education) Nhặt hết kim cương và thoát khỏi dấu X màu t…" at bounding box center [597, 144] width 240 height 247
click at [535, 249] on button "Chạy ⇧↵" at bounding box center [585, 250] width 269 height 25
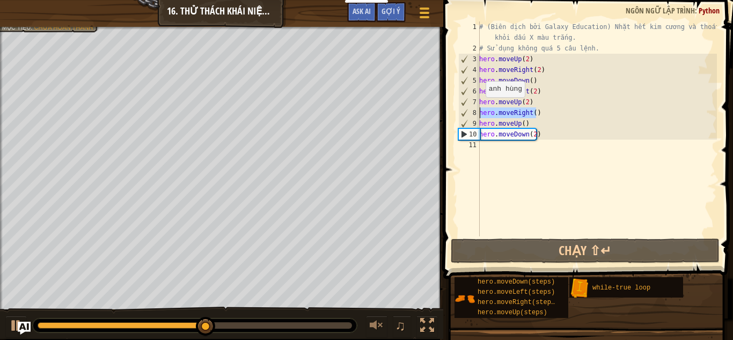
drag, startPoint x: 537, startPoint y: 111, endPoint x: 479, endPoint y: 108, distance: 58.6
click at [479, 108] on div "hero.moveDown(2) 1 2 3 4 5 6 7 8 9 10 11 # (Biên dịch bởi Galaxy Education) Nhặ…" at bounding box center [586, 128] width 261 height 215
type textarea "hero.moveRight()"
click at [486, 150] on div "# (Biên dịch bởi Galaxy Education) Nhặt hết kim cương và thoát khỏi dấu X màu t…" at bounding box center [597, 144] width 240 height 247
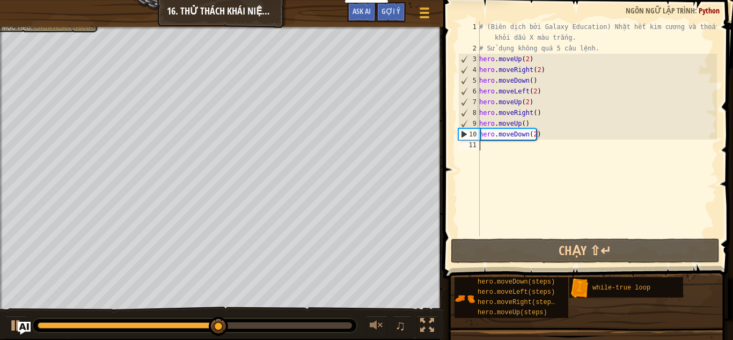
paste textarea "hero.moveRight()"
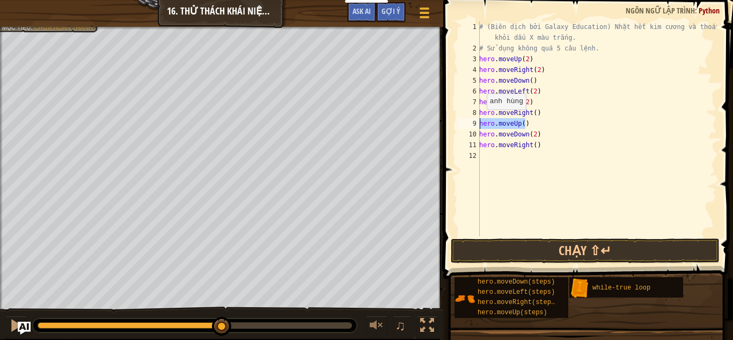
drag, startPoint x: 530, startPoint y: 121, endPoint x: 479, endPoint y: 120, distance: 51.0
click at [479, 120] on div "hero.moveRight() 1 2 3 4 5 6 7 8 9 10 11 12 # (Biên dịch bởi Galaxy Education) …" at bounding box center [586, 128] width 261 height 215
type textarea "hero.moveUp()"
click at [494, 159] on div "# (Biên dịch bởi Galaxy Education) Nhặt hết kim cương và thoát khỏi dấu X màu t…" at bounding box center [597, 144] width 240 height 247
paste textarea "hero.moveUp()"
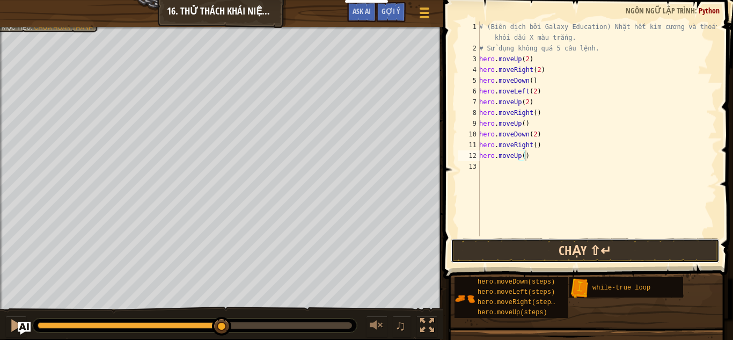
click at [495, 243] on button "Chạy ⇧↵" at bounding box center [585, 250] width 269 height 25
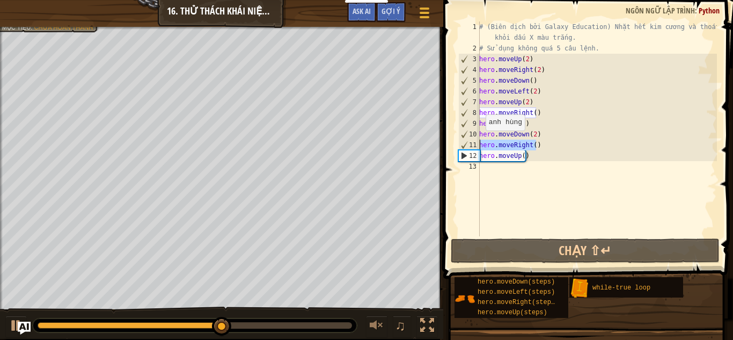
drag, startPoint x: 541, startPoint y: 142, endPoint x: 478, endPoint y: 143, distance: 63.3
click at [478, 143] on div "hero.moveUp() 1 2 3 4 5 6 7 8 9 10 11 12 13 # (Biên dịch bởi Galaxy Education) …" at bounding box center [586, 128] width 261 height 215
type textarea "hero.moveRight()"
click at [498, 164] on div "# (Biên dịch bởi Galaxy Education) Nhặt hết kim cương và thoát khỏi dấu X màu t…" at bounding box center [597, 144] width 240 height 247
paste textarea "hero.moveRight()"
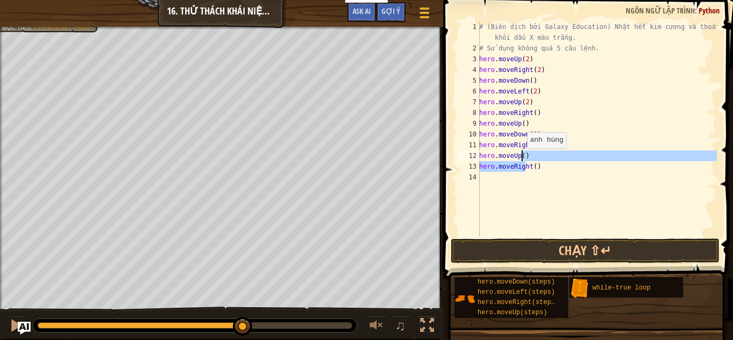
drag, startPoint x: 527, startPoint y: 162, endPoint x: 521, endPoint y: 159, distance: 6.0
click at [521, 159] on div "# (Biên dịch bởi Galaxy Education) Nhặt hết kim cương và thoát khỏi dấu X màu t…" at bounding box center [597, 144] width 240 height 247
click at [536, 157] on div "# (Biên dịch bởi Galaxy Education) Nhặt hết kim cương và thoát khỏi dấu X màu t…" at bounding box center [597, 128] width 240 height 215
type textarea "hero.moveUp()"
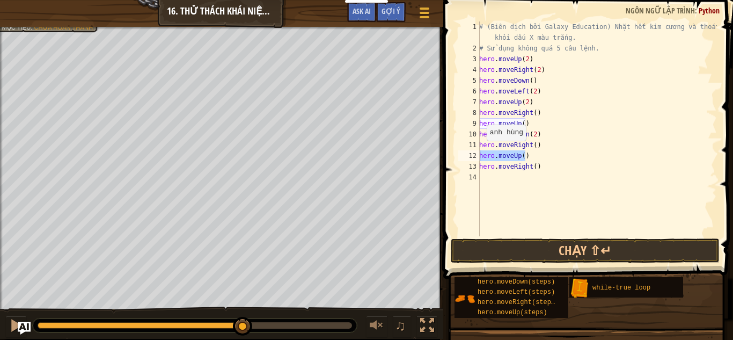
drag, startPoint x: 533, startPoint y: 157, endPoint x: 481, endPoint y: 151, distance: 52.4
click at [481, 151] on div "# (Biên dịch bởi Galaxy Education) Nhặt hết kim cương và thoát khỏi dấu X màu t…" at bounding box center [597, 144] width 240 height 247
click at [486, 179] on div "# (Biên dịch bởi Galaxy Education) Nhặt hết kim cương và thoát khỏi dấu X màu t…" at bounding box center [597, 144] width 240 height 247
paste textarea "hero.moveUp()"
type textarea "hero.moveUp()"
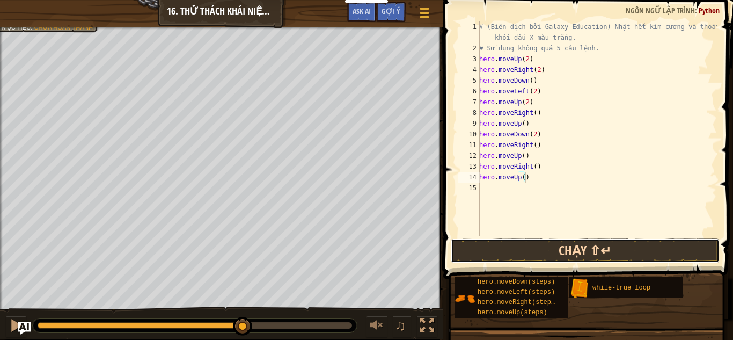
click at [464, 239] on button "Chạy ⇧↵" at bounding box center [585, 250] width 269 height 25
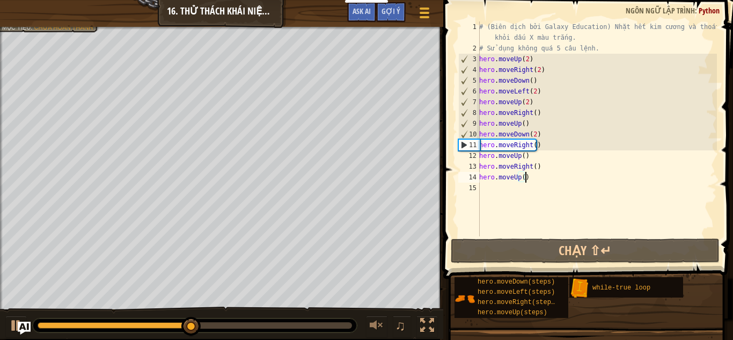
click at [496, 199] on div "# (Biên dịch bởi Galaxy Education) Nhặt hết kim cương và thoát khỏi dấu X màu t…" at bounding box center [597, 144] width 240 height 247
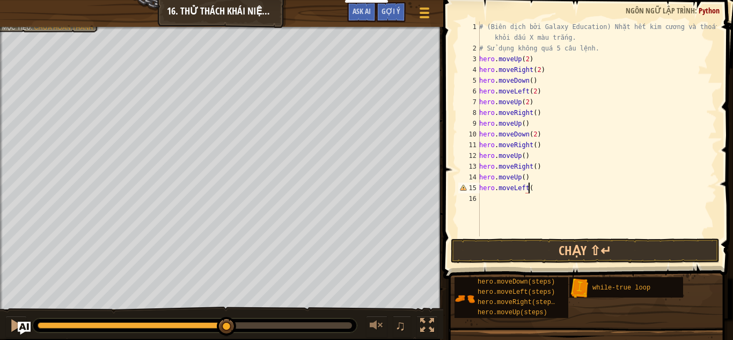
scroll to position [5, 4]
click at [485, 247] on button "Chạy ⇧↵" at bounding box center [585, 250] width 269 height 25
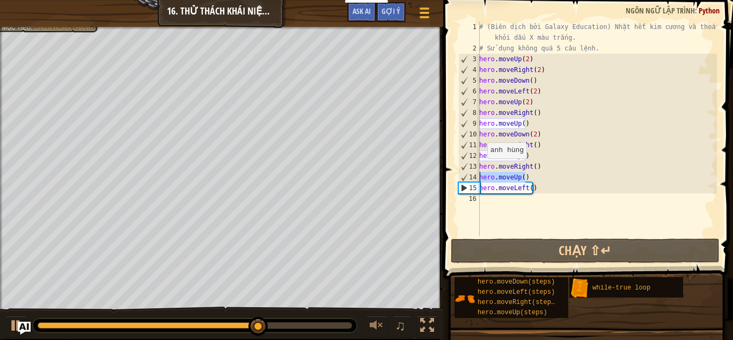
drag, startPoint x: 532, startPoint y: 176, endPoint x: 476, endPoint y: 179, distance: 55.9
click at [476, 179] on div "hero.moveLeft() 1 2 3 4 5 6 7 8 9 10 11 12 13 14 15 16 # (Biên dịch bởi Galaxy …" at bounding box center [586, 128] width 261 height 215
type textarea "hero.moveUp()"
click at [515, 207] on div "# (Biên dịch bởi Galaxy Education) Nhặt hết kim cương và thoát khỏi dấu X màu t…" at bounding box center [597, 144] width 240 height 247
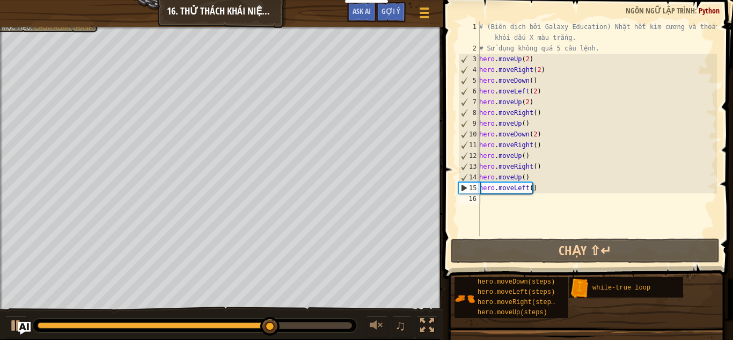
scroll to position [5, 0]
paste textarea "hero.moveUp()"
type textarea "hero.moveUp()"
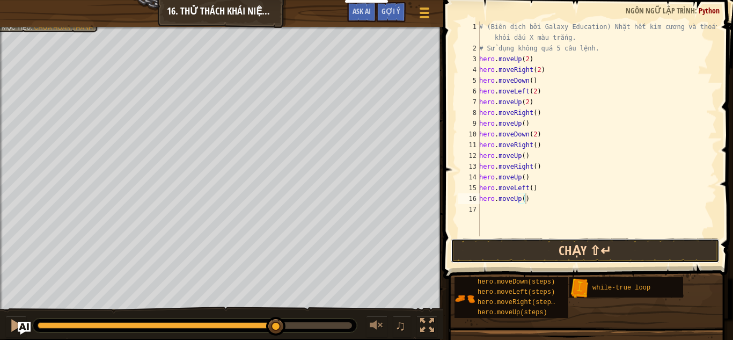
click at [497, 255] on button "Chạy ⇧↵" at bounding box center [585, 250] width 269 height 25
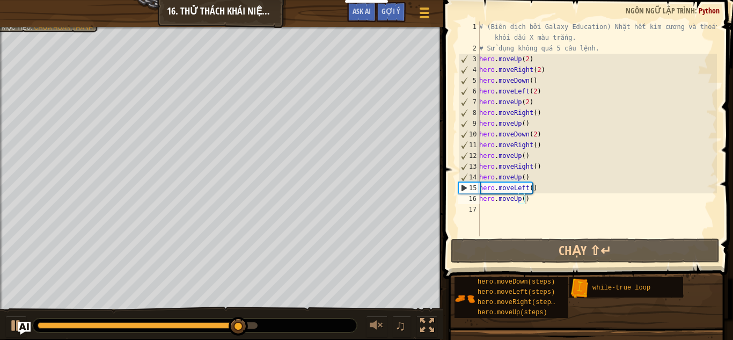
click at [50, 28] on div at bounding box center [221, 28] width 443 height 3
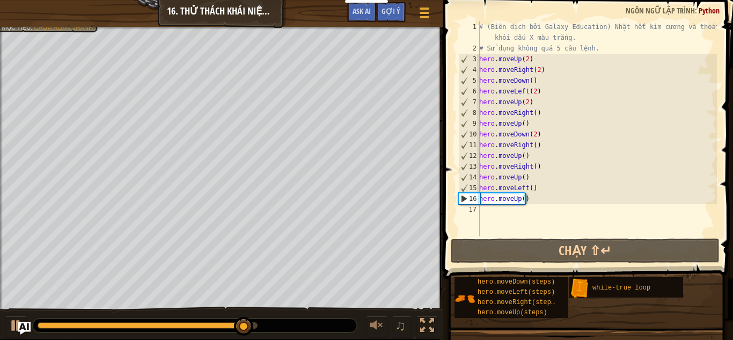
click at [46, 28] on div at bounding box center [221, 28] width 443 height 3
click at [393, 17] on div "Gợi ý" at bounding box center [391, 12] width 30 height 20
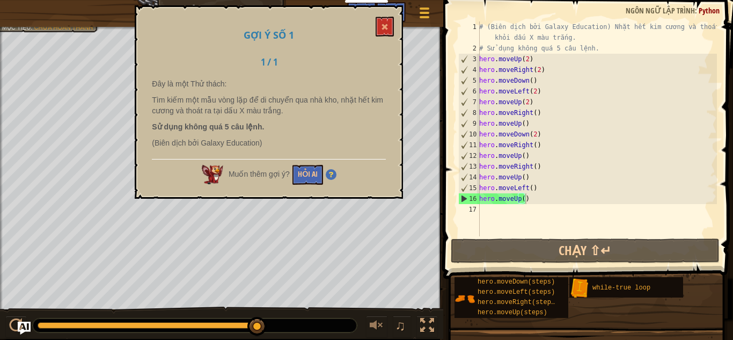
click at [370, 23] on div "Gợi ý số 1 1 / 1 Đây là một Thử thách: Tìm kiếm một mẫu vòng lặp để di chuyển q…" at bounding box center [269, 101] width 268 height 193
click at [379, 27] on button at bounding box center [385, 27] width 18 height 20
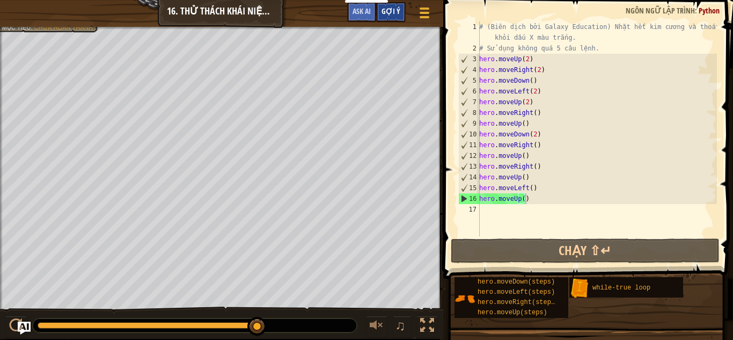
click at [386, 19] on div "Gợi ý" at bounding box center [391, 12] width 30 height 20
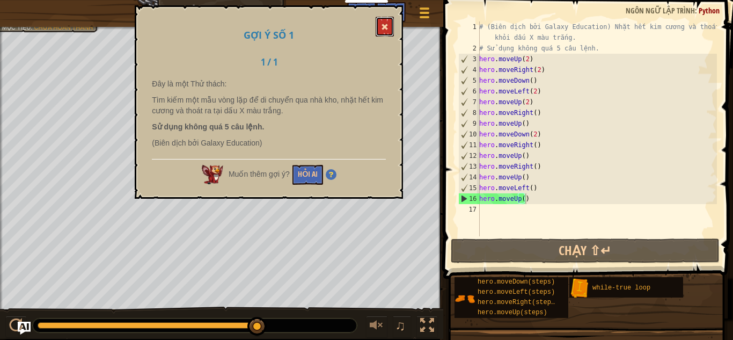
click at [385, 28] on span at bounding box center [385, 27] width 8 height 8
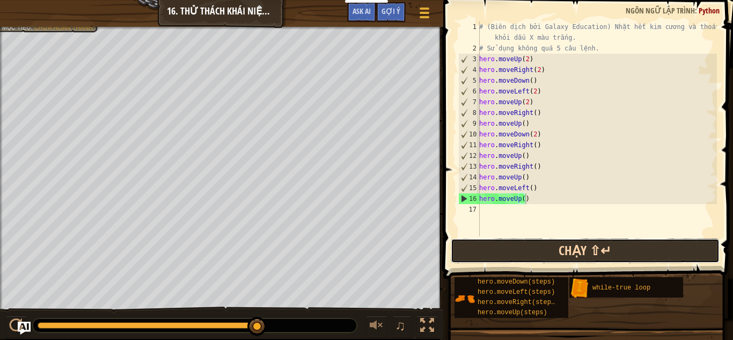
drag, startPoint x: 450, startPoint y: 252, endPoint x: 456, endPoint y: 254, distance: 6.0
click at [453, 253] on button "Chạy ⇧↵" at bounding box center [585, 250] width 269 height 25
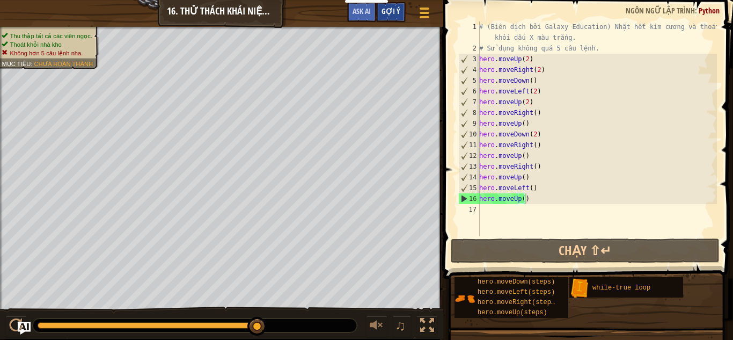
click at [389, 13] on span "Gợi ý" at bounding box center [391, 11] width 19 height 10
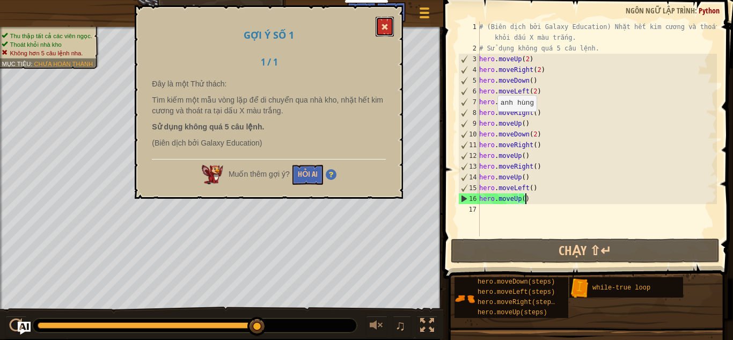
click at [386, 25] on span at bounding box center [385, 27] width 8 height 8
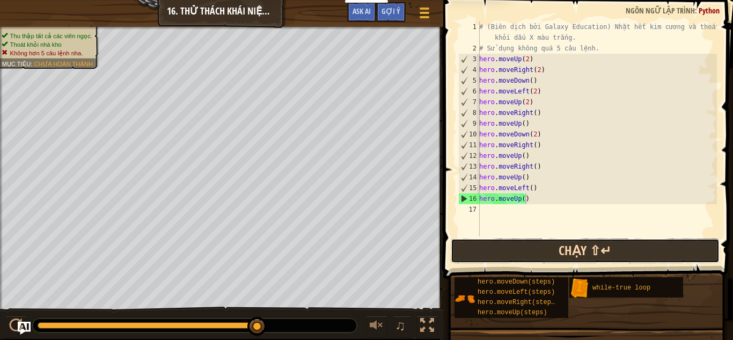
click at [565, 252] on button "Chạy ⇧↵" at bounding box center [585, 250] width 269 height 25
